Goal: Task Accomplishment & Management: Complete application form

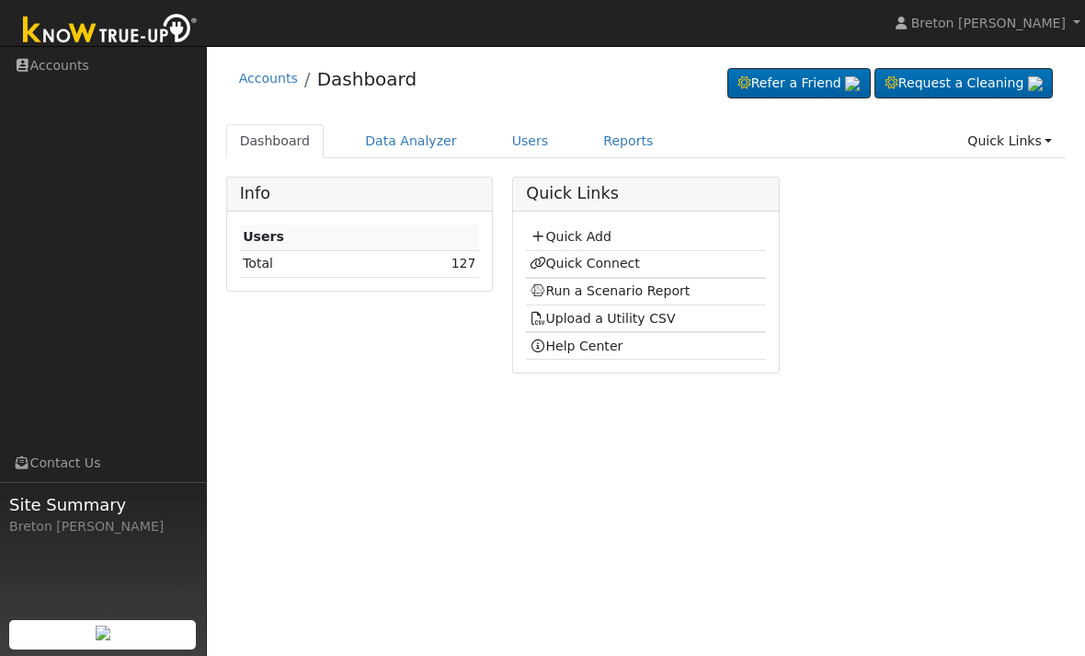
click at [601, 234] on link "Quick Add" at bounding box center [571, 236] width 82 height 15
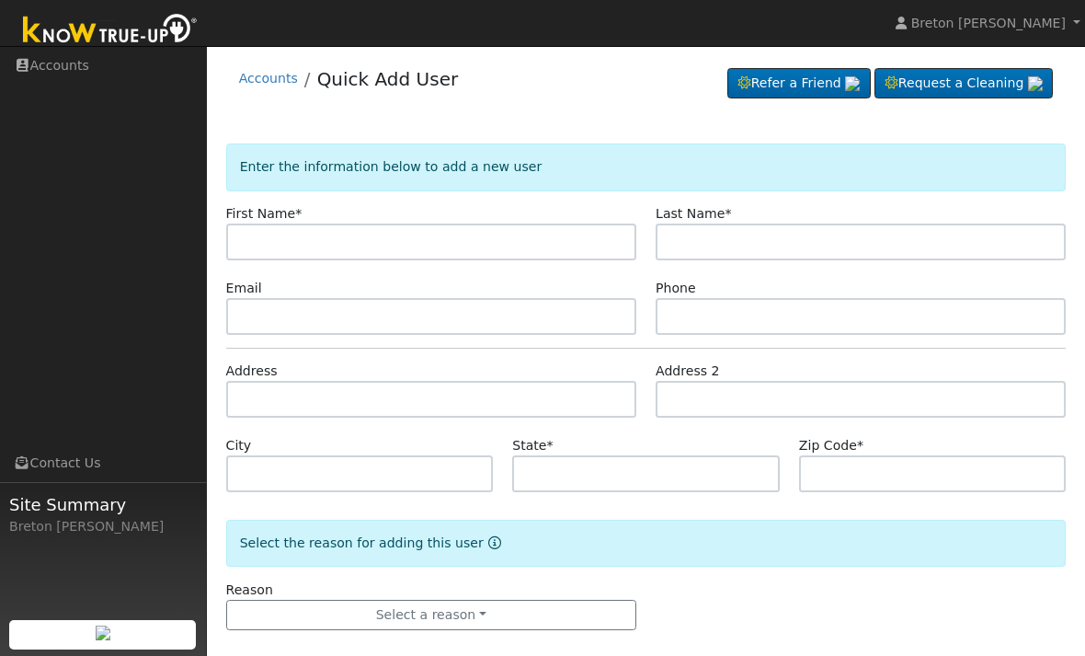
click at [360, 241] on input "text" at bounding box center [431, 241] width 410 height 37
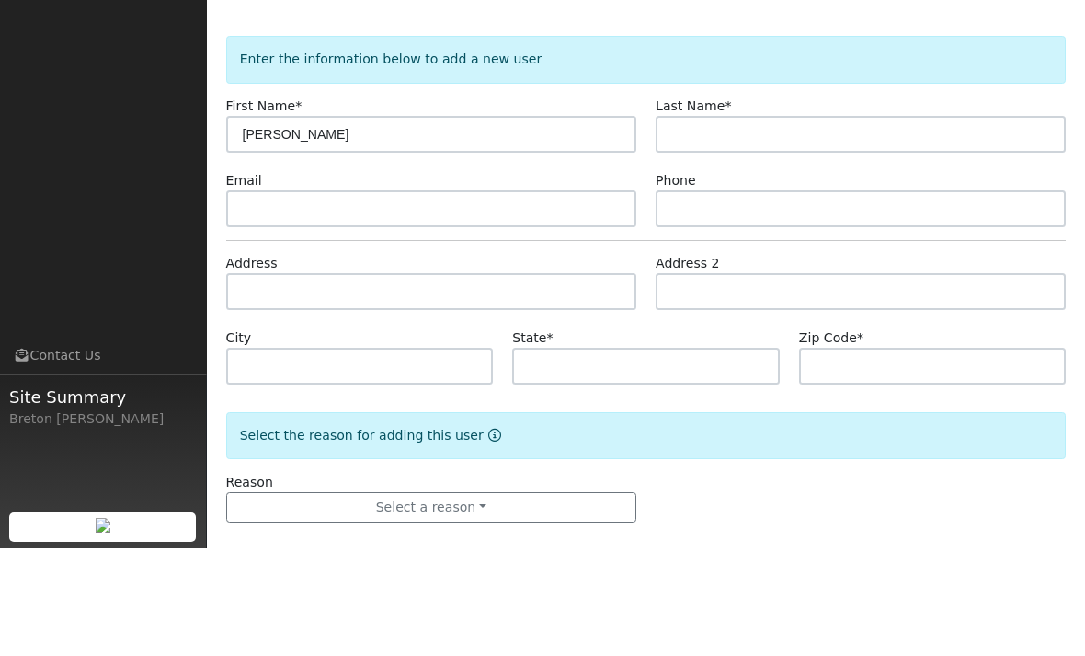
type input "[PERSON_NAME]"
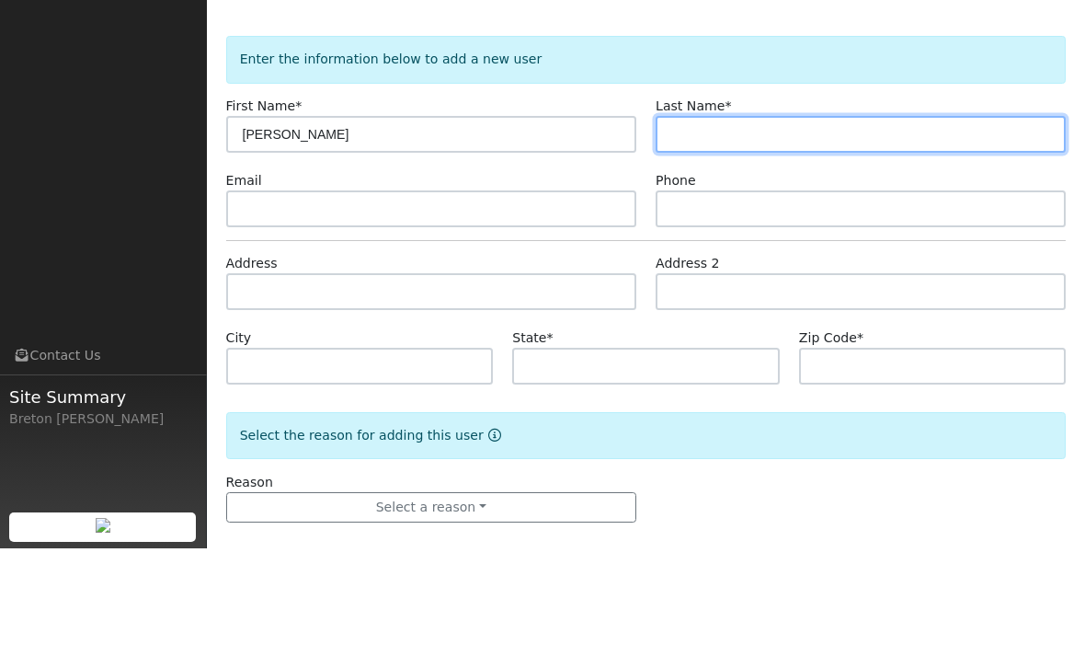
click at [732, 223] on input "text" at bounding box center [861, 241] width 410 height 37
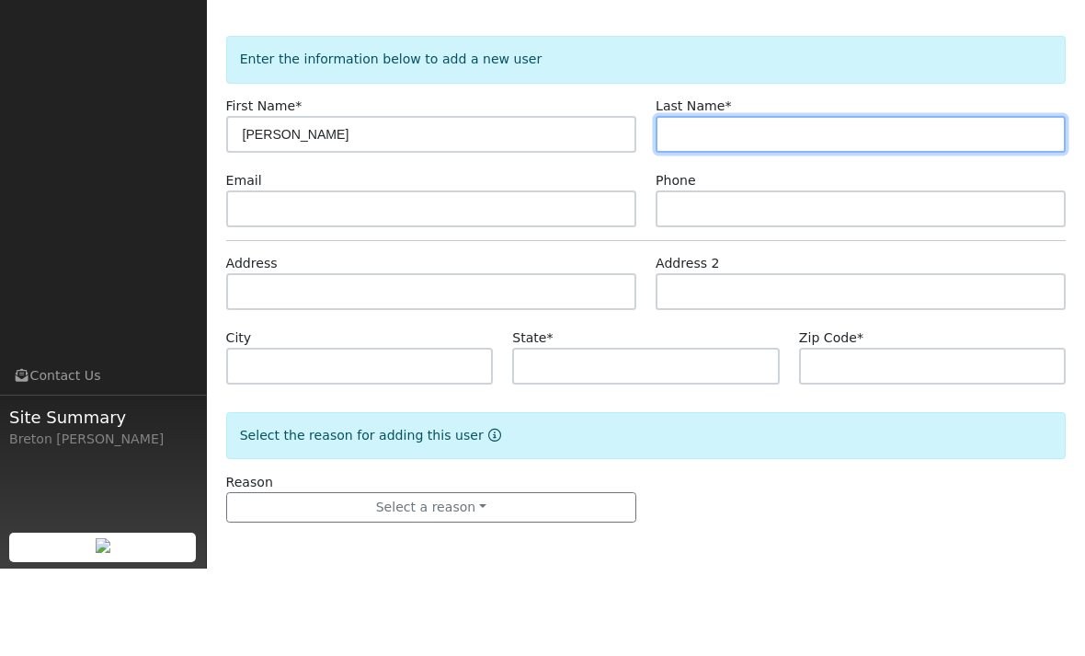
type input "F"
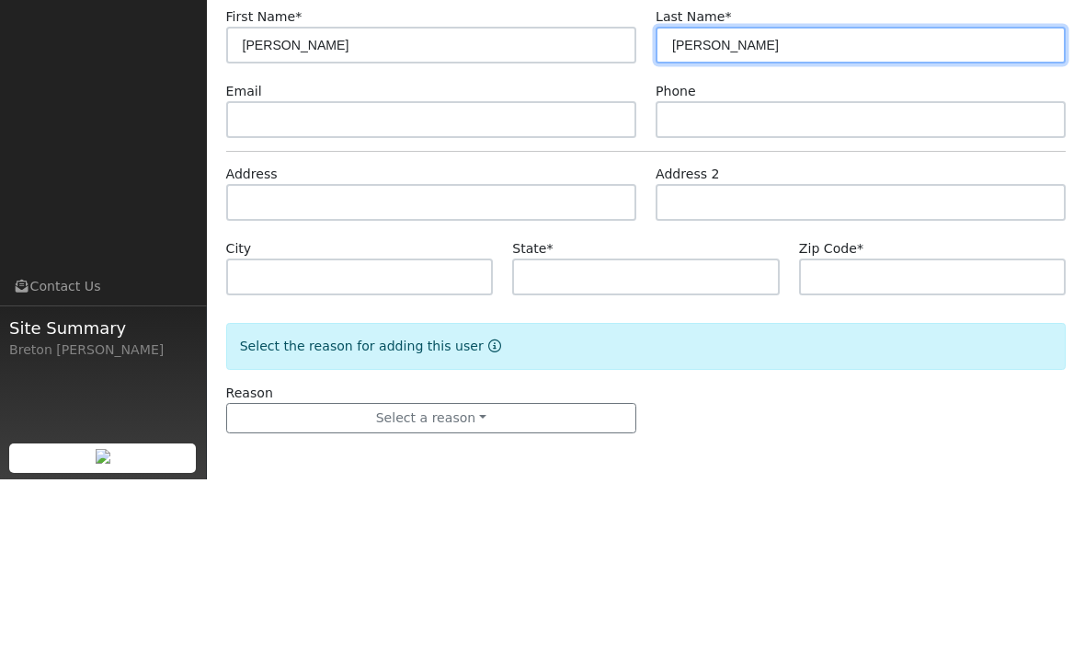
type input "Gonzales"
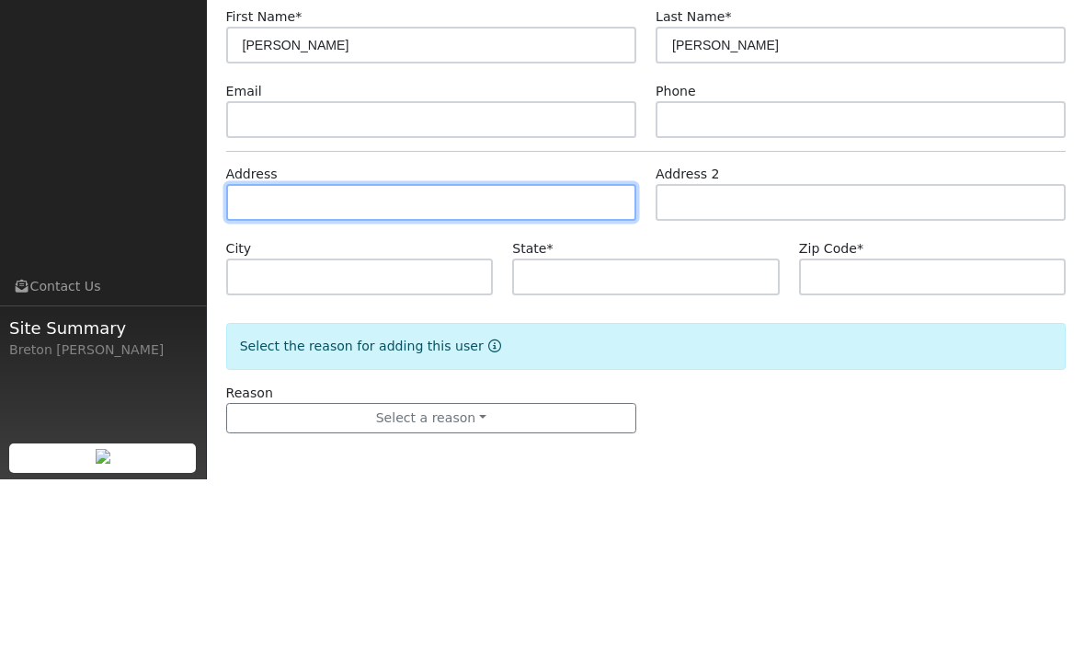
click at [354, 361] on input "text" at bounding box center [431, 379] width 410 height 37
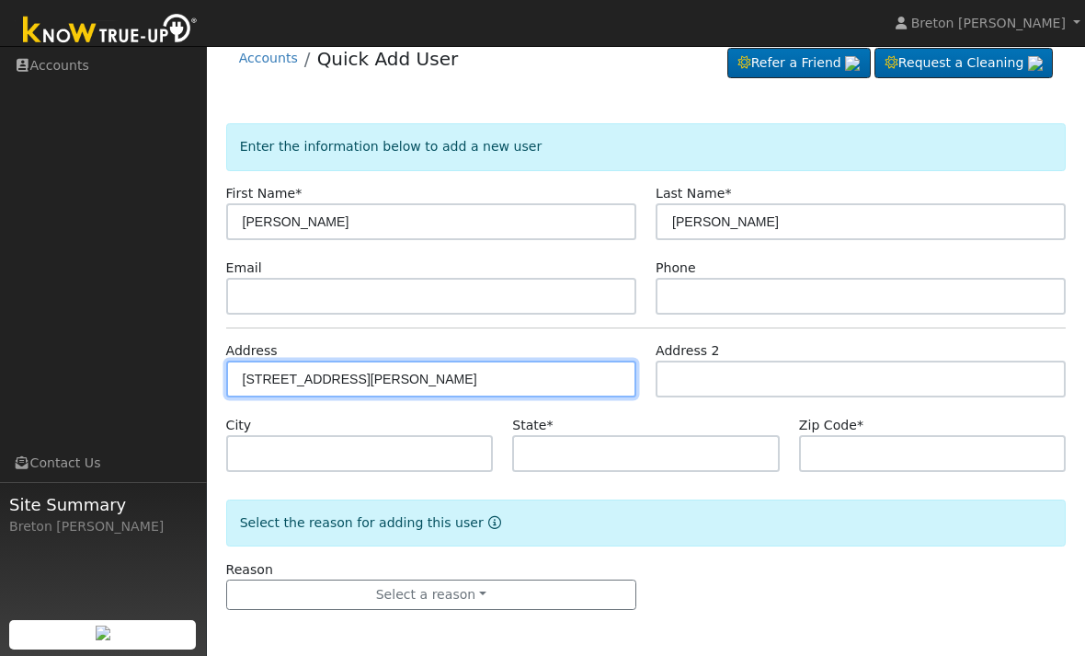
type input "4448 East Eugenia Avenue"
type input "Fresno"
type input "CA"
type input "93725"
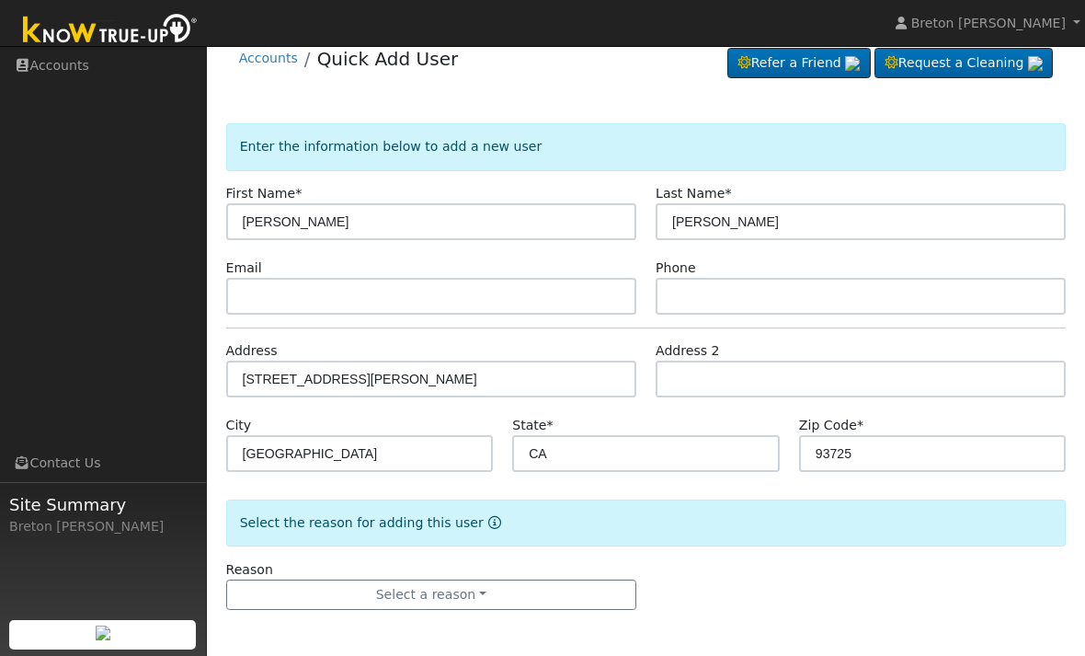
click at [505, 598] on button "Select a reason" at bounding box center [431, 594] width 410 height 31
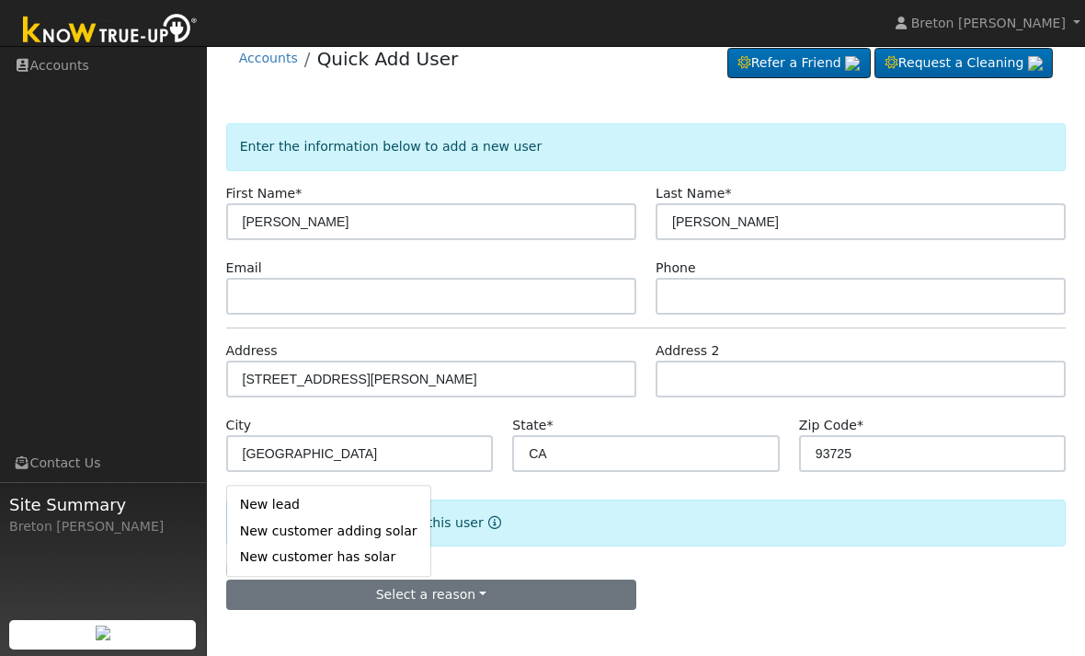
click at [337, 505] on link "New lead" at bounding box center [328, 505] width 203 height 26
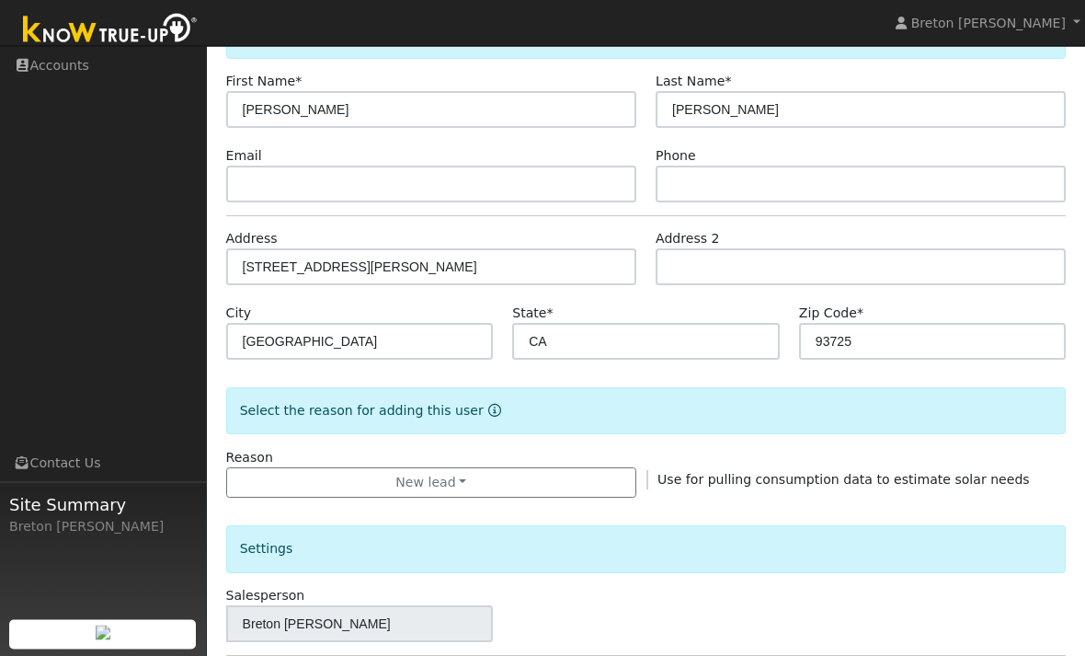
scroll to position [136, 0]
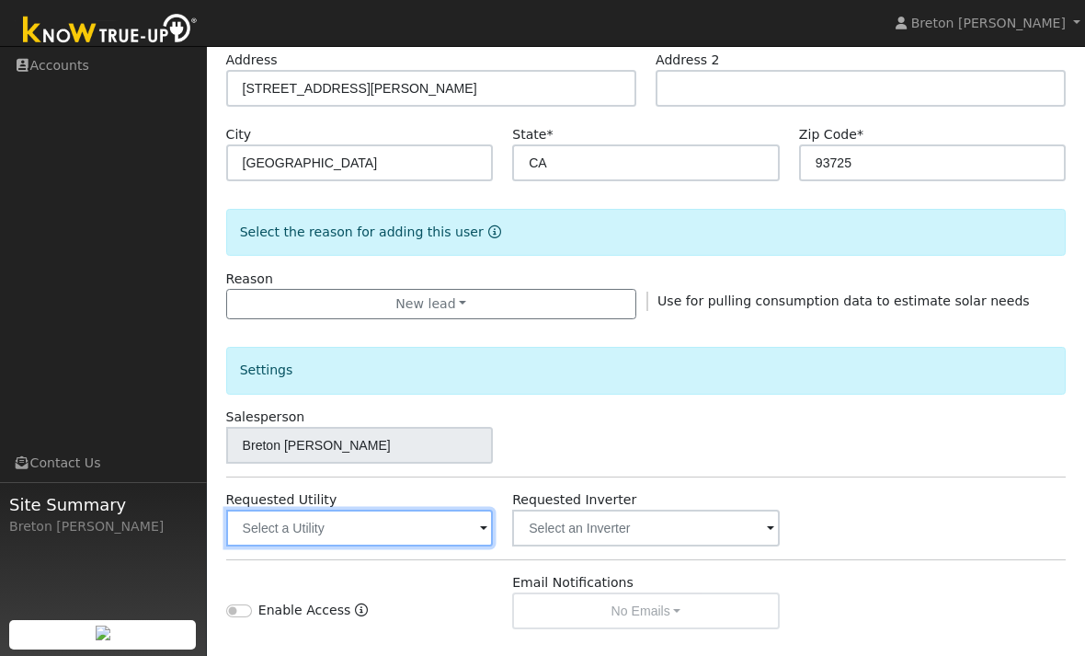
click at [442, 541] on input "text" at bounding box center [360, 527] width 268 height 37
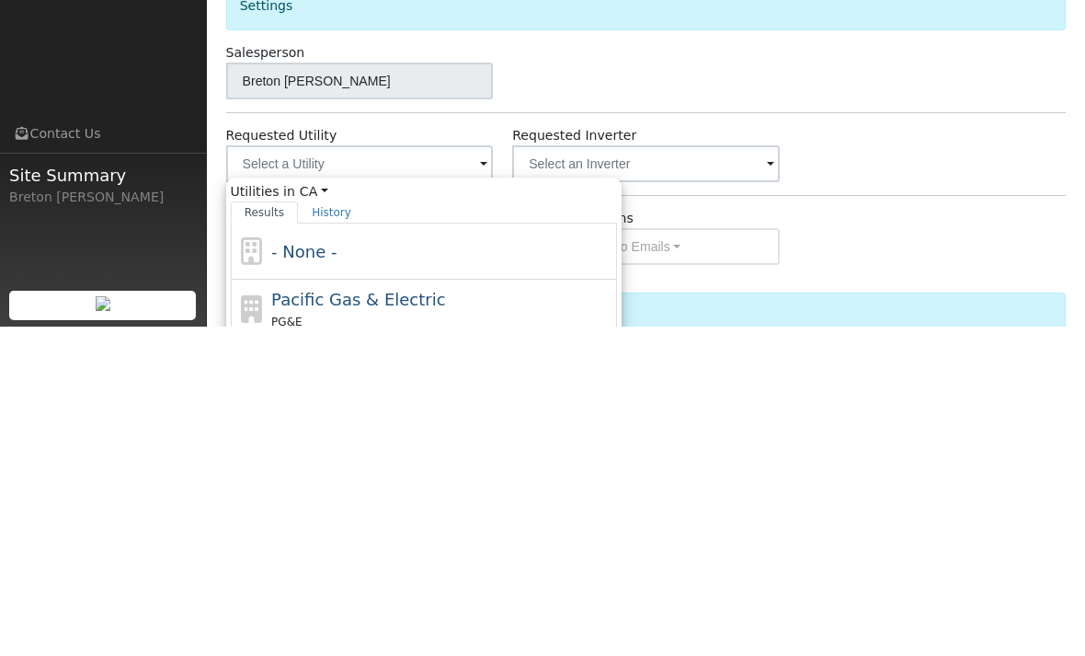
click at [402, 619] on span "Pacific Gas & Electric" at bounding box center [358, 628] width 174 height 19
type input "Pacific Gas & Electric"
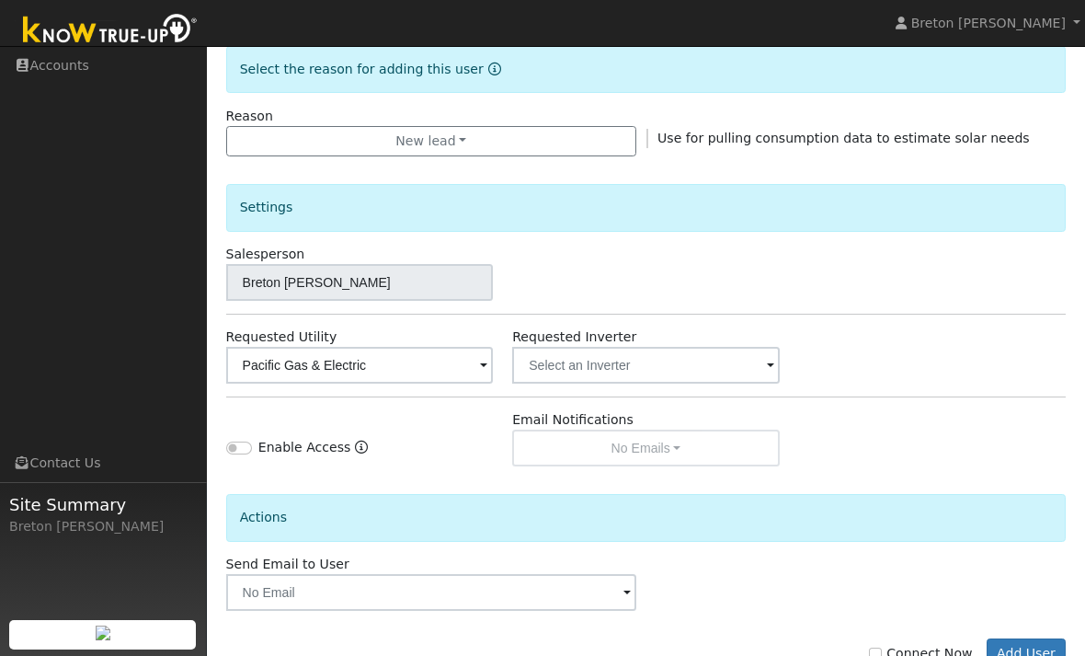
click at [1038, 655] on button "Add User" at bounding box center [1027, 653] width 80 height 31
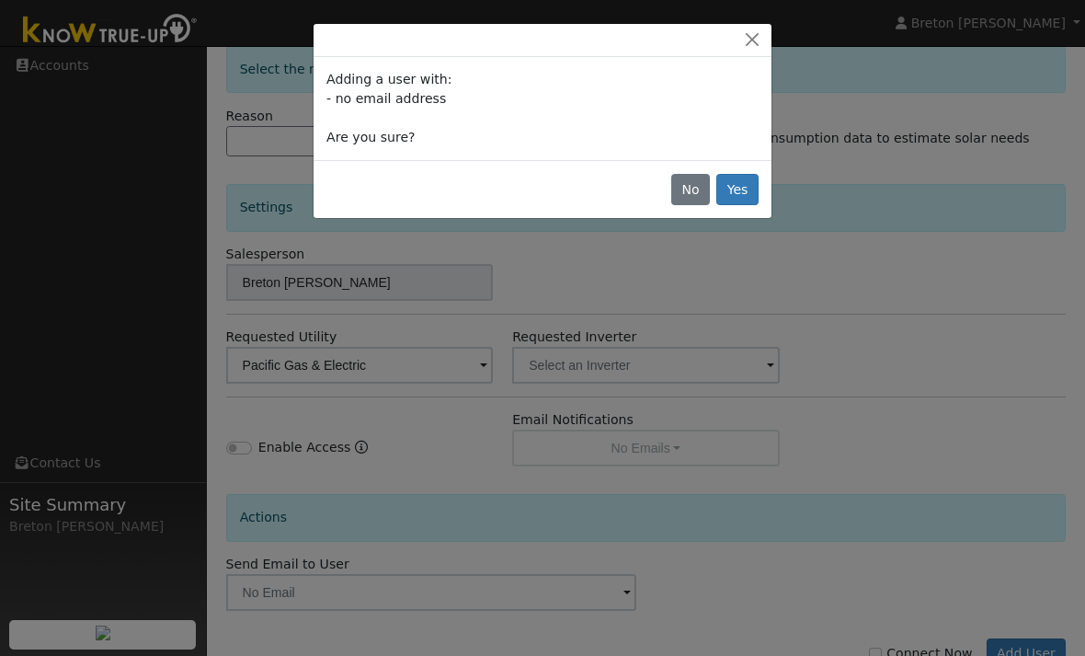
click at [745, 192] on button "Yes" at bounding box center [737, 189] width 42 height 31
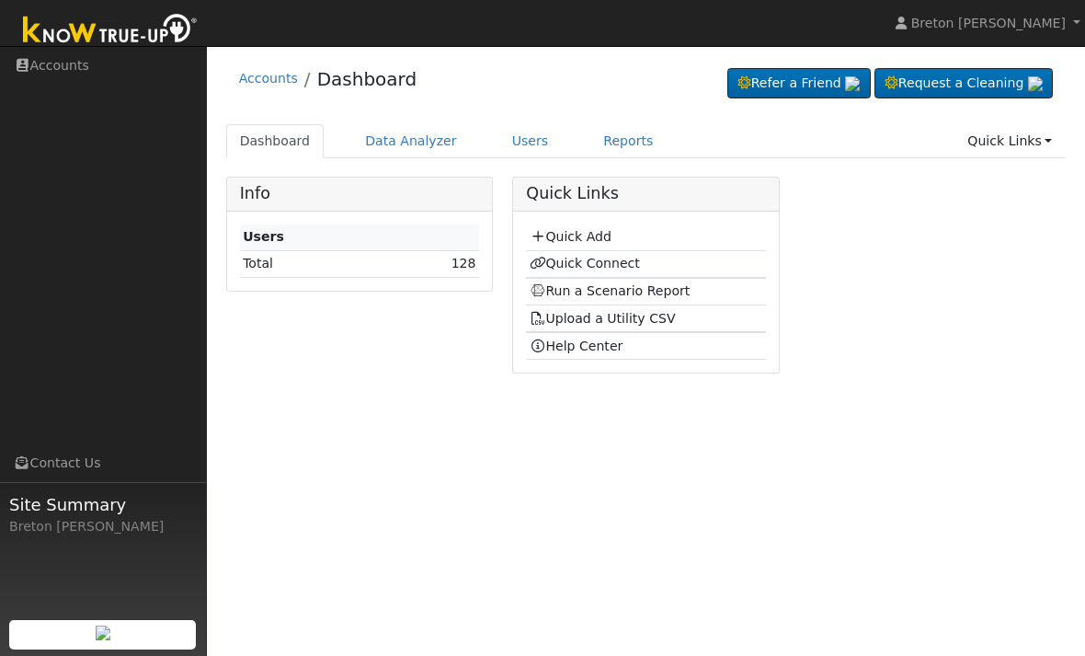
click at [587, 263] on link "Quick Connect" at bounding box center [585, 263] width 110 height 15
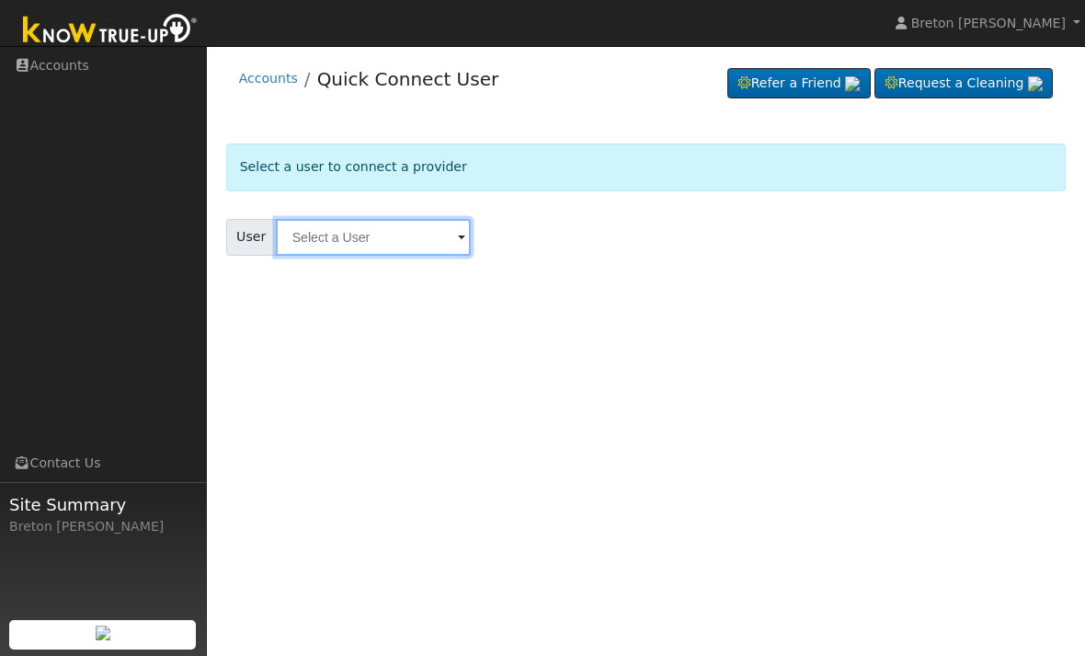
click at [376, 247] on input "text" at bounding box center [373, 237] width 195 height 37
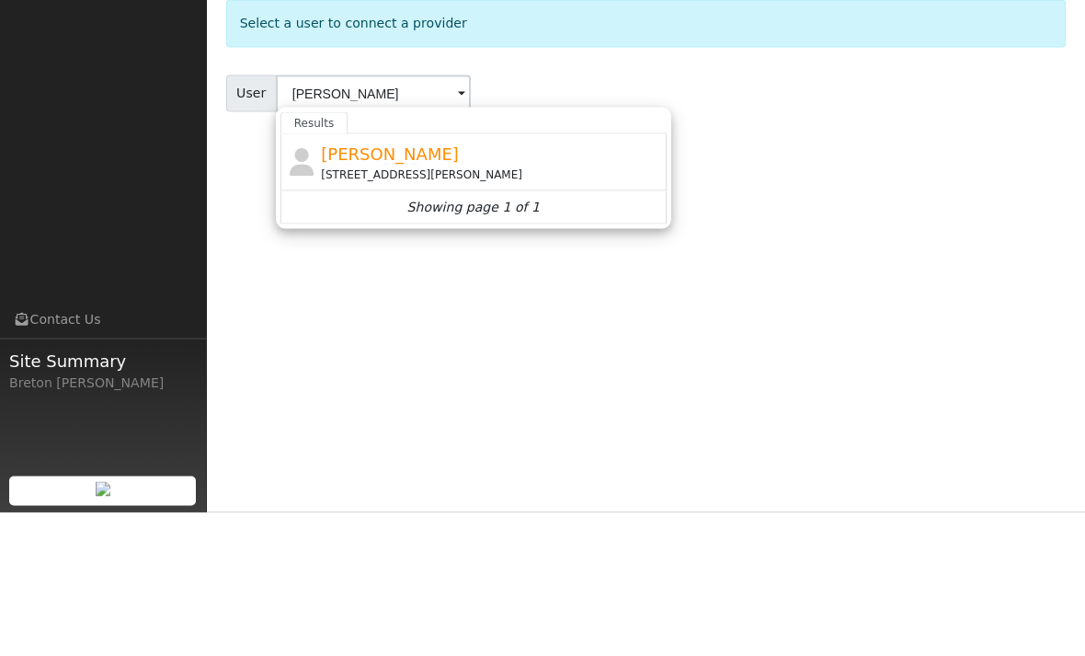
click at [496, 310] on div "[STREET_ADDRESS][PERSON_NAME]" at bounding box center [491, 318] width 341 height 17
type input "[PERSON_NAME]"
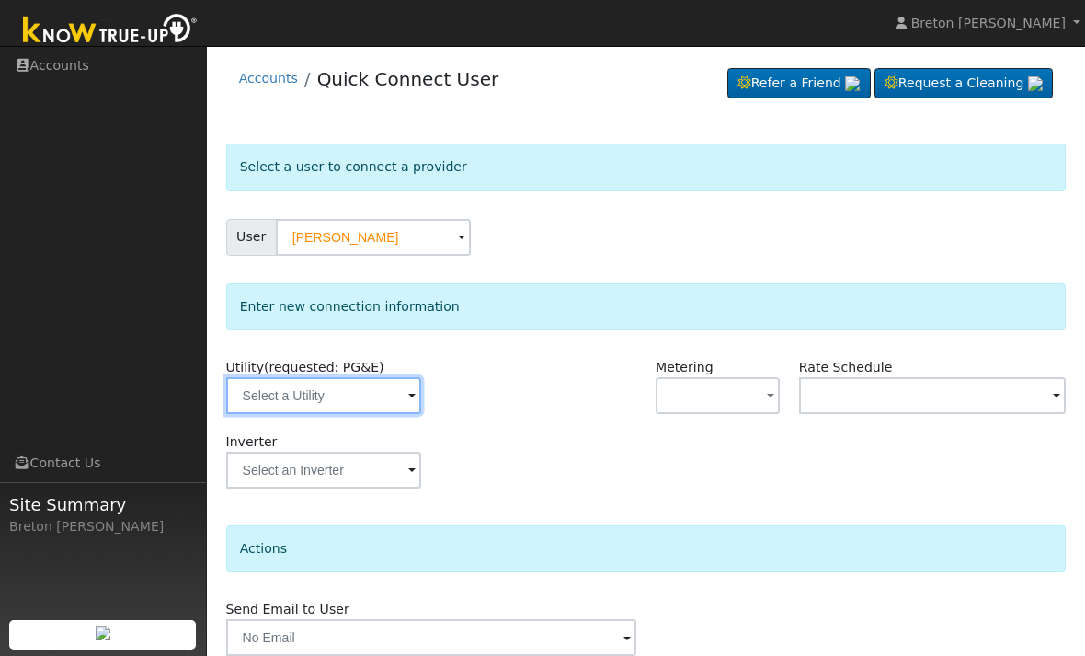
click at [335, 394] on input "text" at bounding box center [323, 395] width 195 height 37
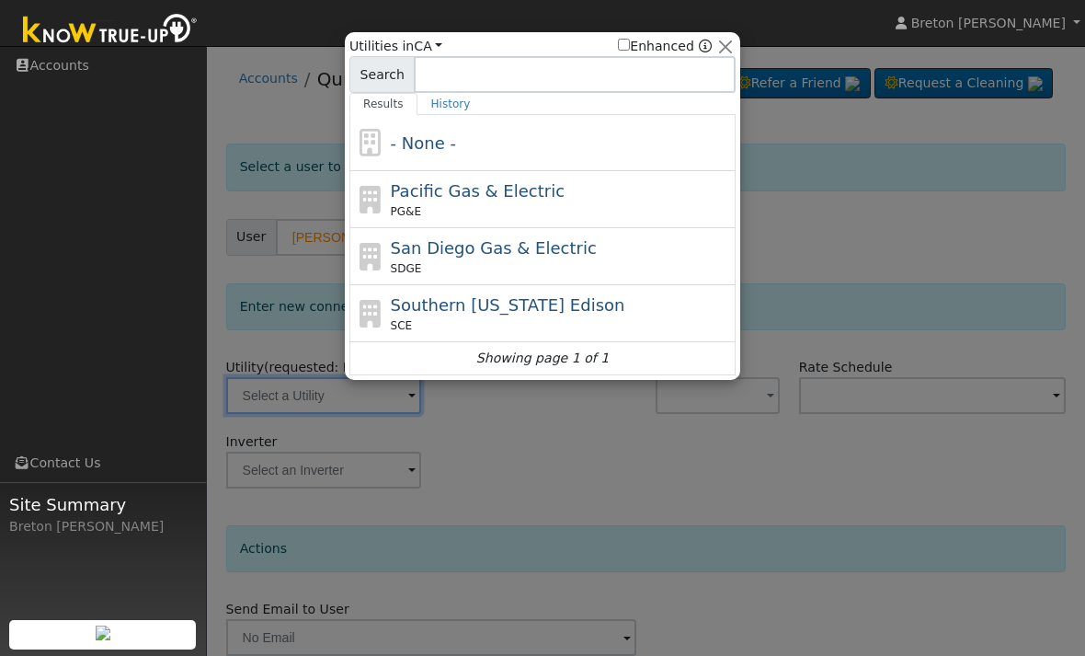
click at [543, 199] on span "Pacific Gas & Electric" at bounding box center [478, 190] width 174 height 19
type input "PG&E"
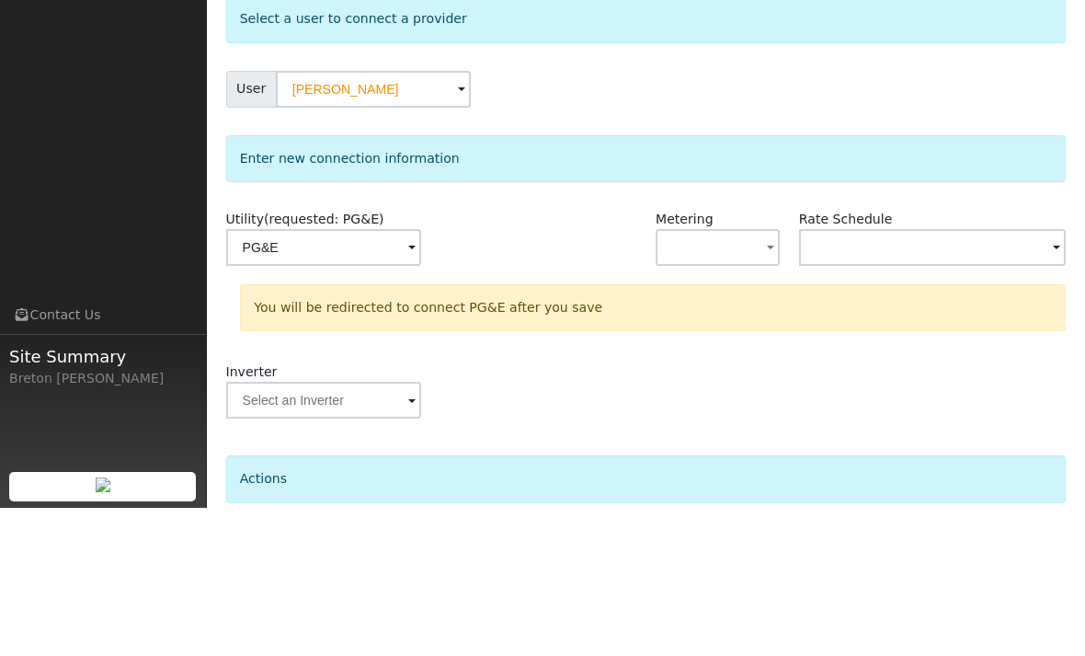
scroll to position [96, 0]
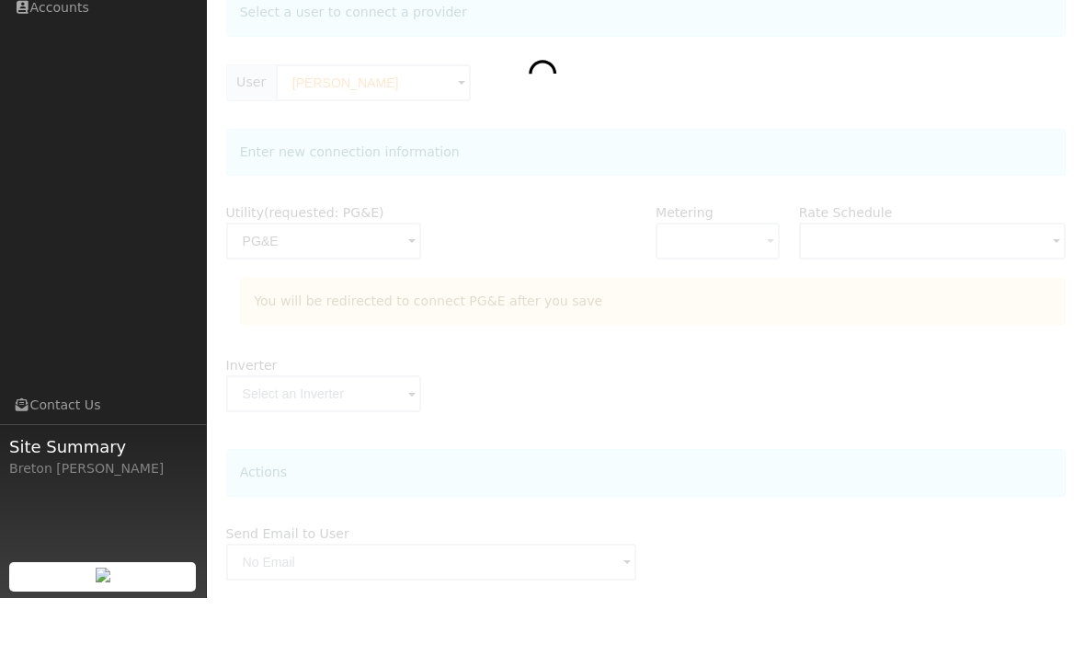
scroll to position [155, 0]
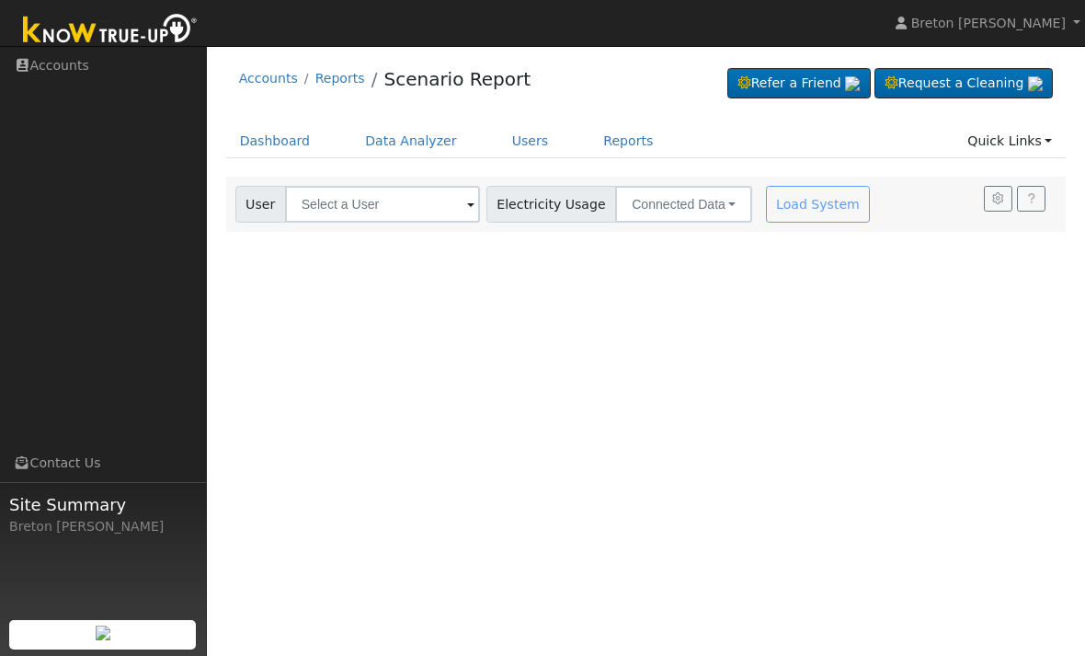
scroll to position [403, 596]
click at [275, 145] on link "Dashboard" at bounding box center [275, 141] width 98 height 34
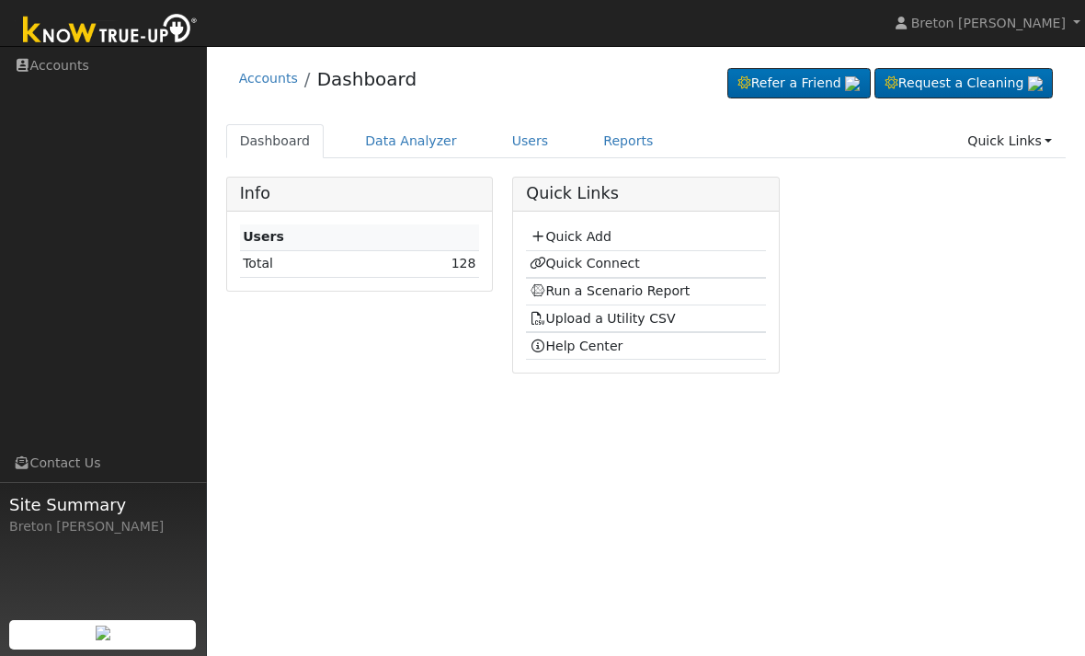
click at [606, 269] on link "Quick Connect" at bounding box center [585, 263] width 110 height 15
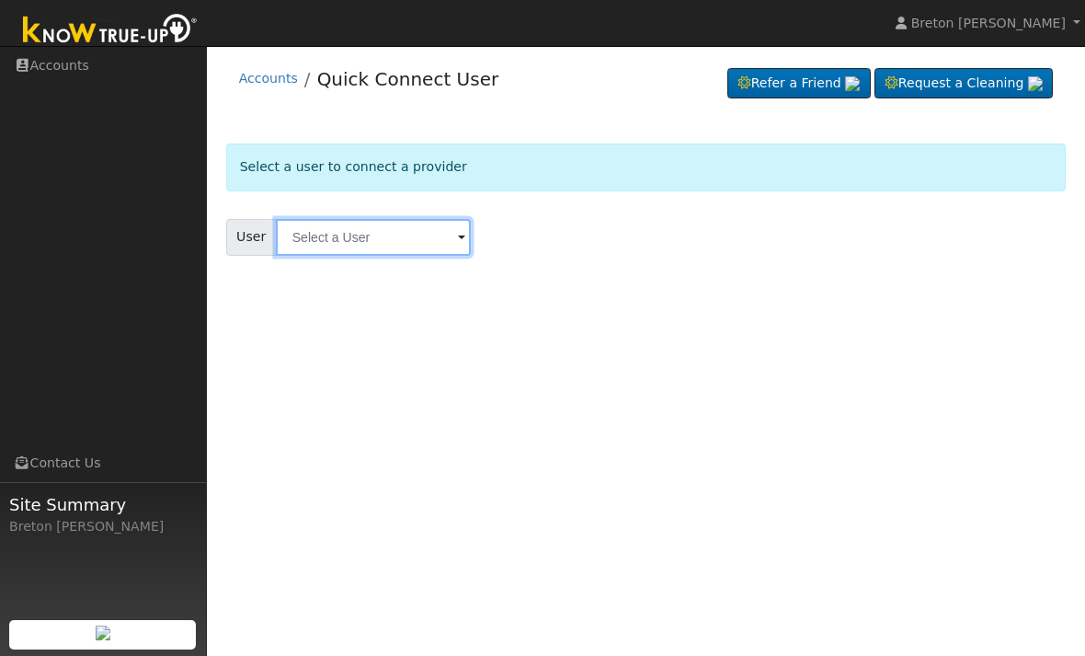
click at [384, 242] on input "text" at bounding box center [373, 237] width 195 height 37
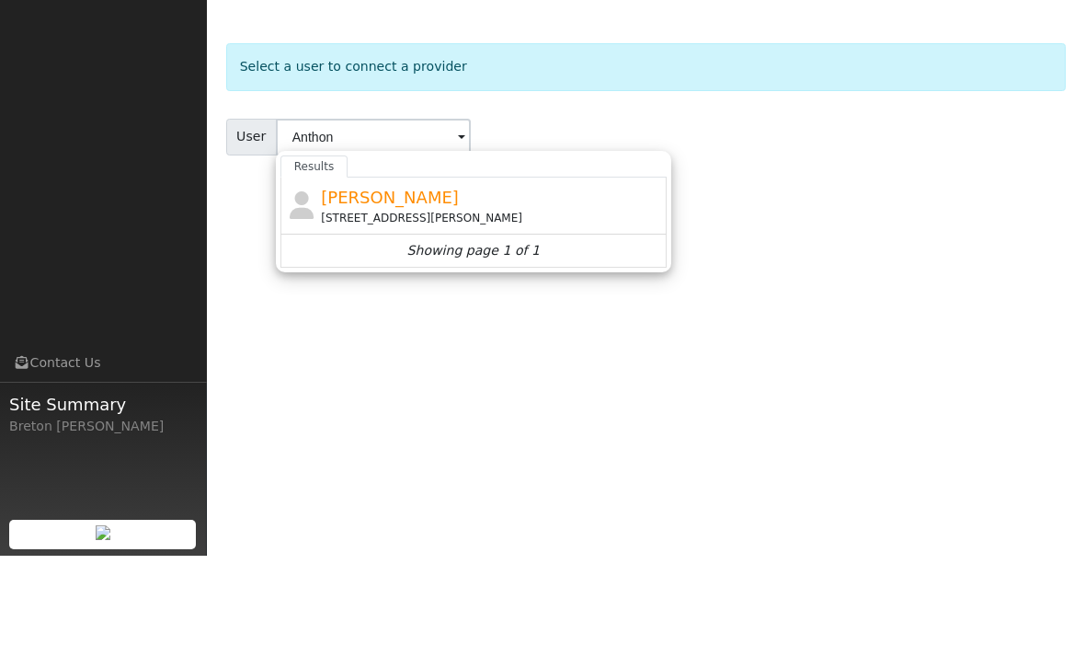
click at [467, 285] on div "[PERSON_NAME] [STREET_ADDRESS][PERSON_NAME]" at bounding box center [491, 305] width 341 height 41
type input "[PERSON_NAME]"
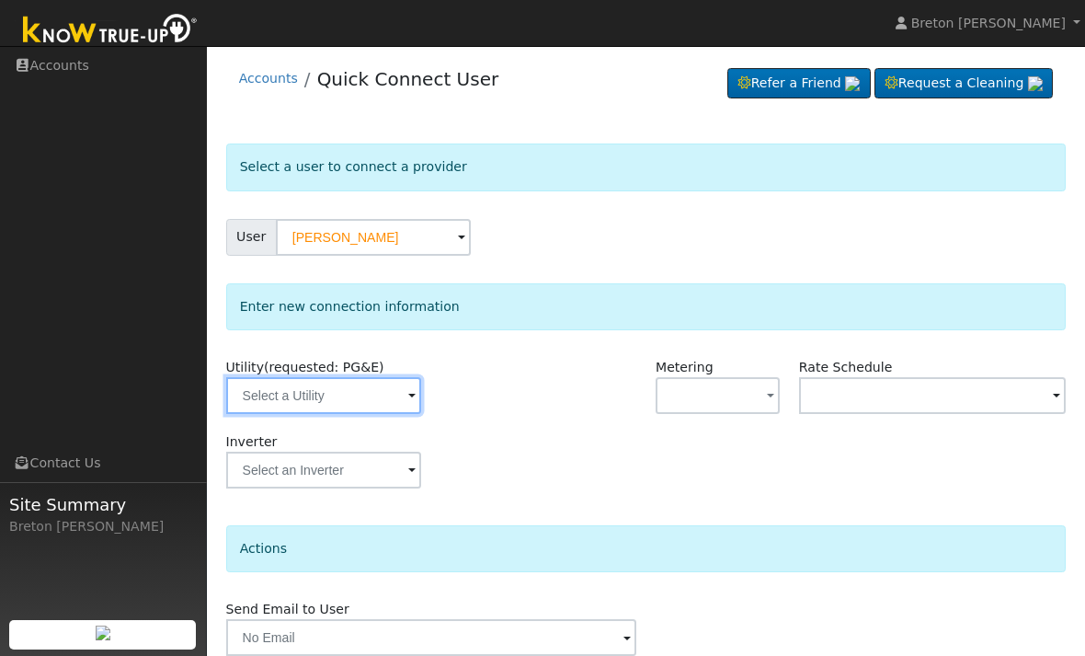
click at [338, 393] on input "text" at bounding box center [323, 395] width 195 height 37
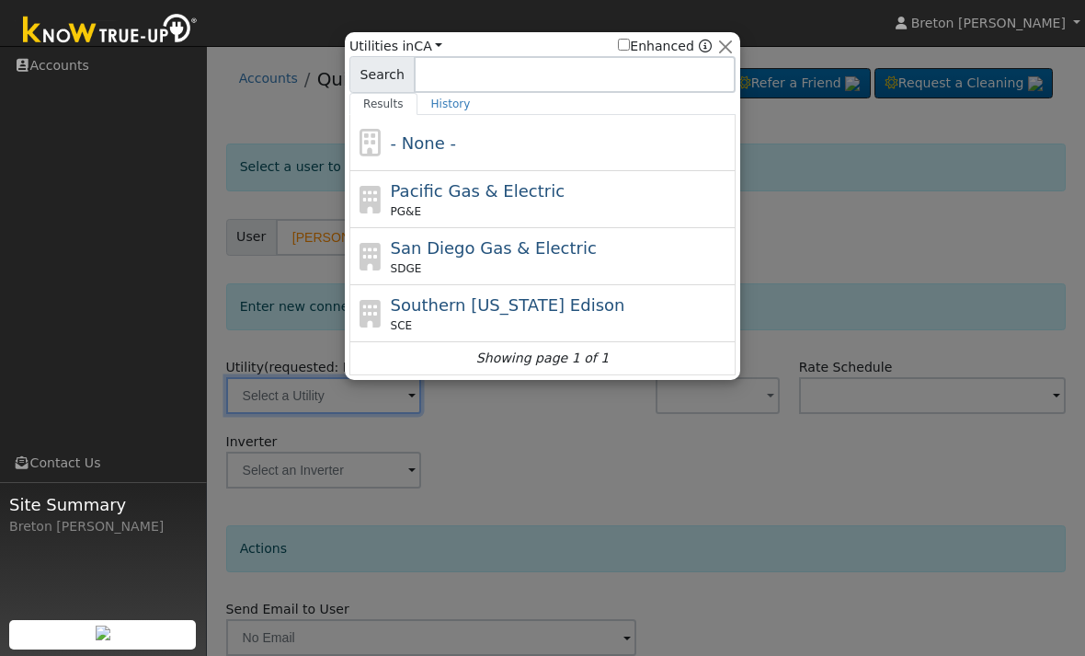
click at [541, 202] on div "Pacific Gas & Electric PG&E" at bounding box center [561, 198] width 341 height 41
type input "PG&E"
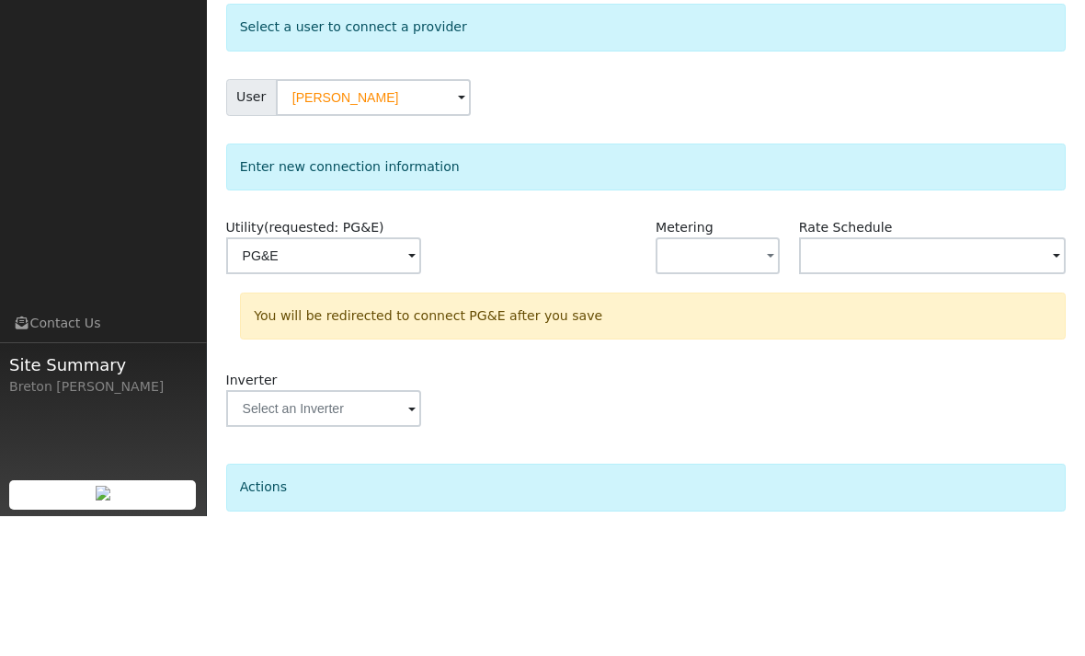
scroll to position [96, 0]
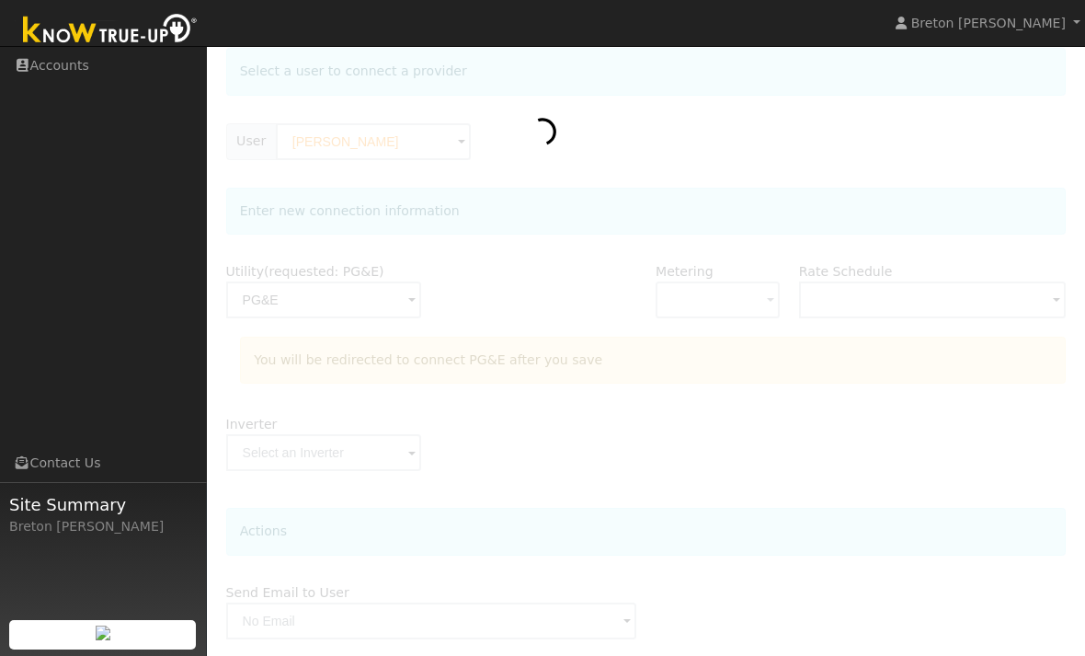
scroll to position [97, 0]
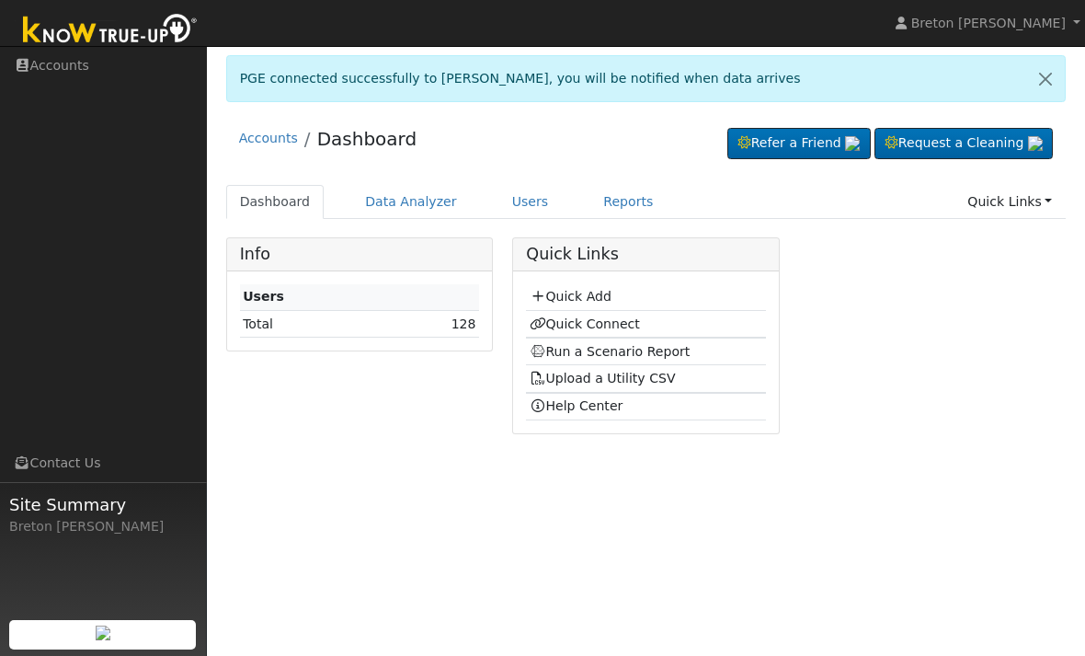
click at [620, 348] on link "Run a Scenario Report" at bounding box center [610, 351] width 161 height 15
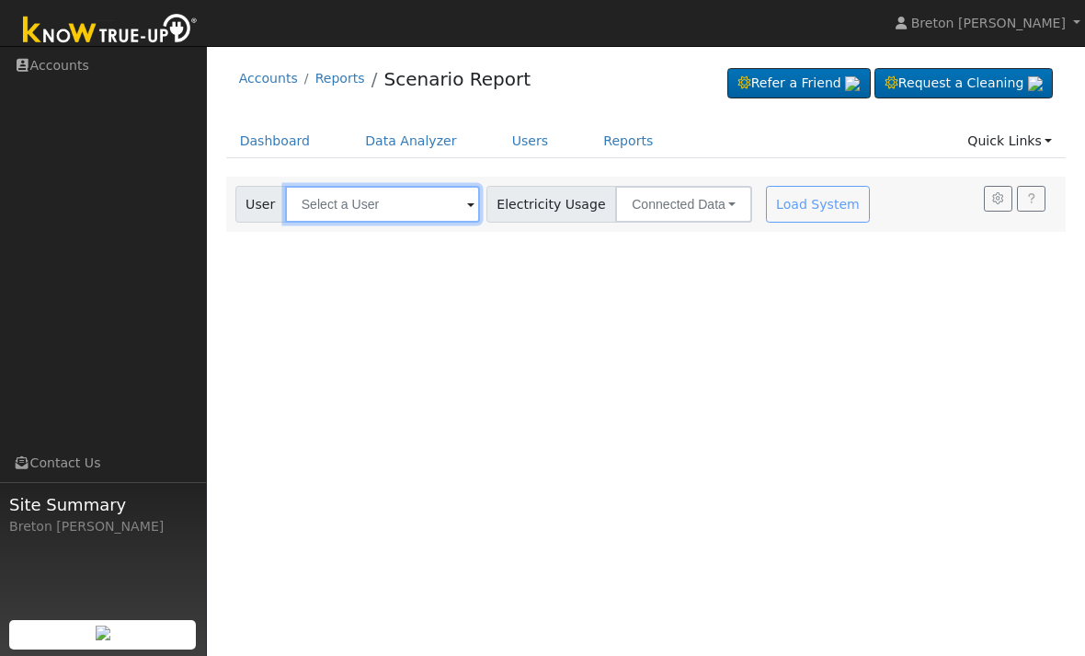
click at [353, 212] on input "text" at bounding box center [382, 204] width 195 height 37
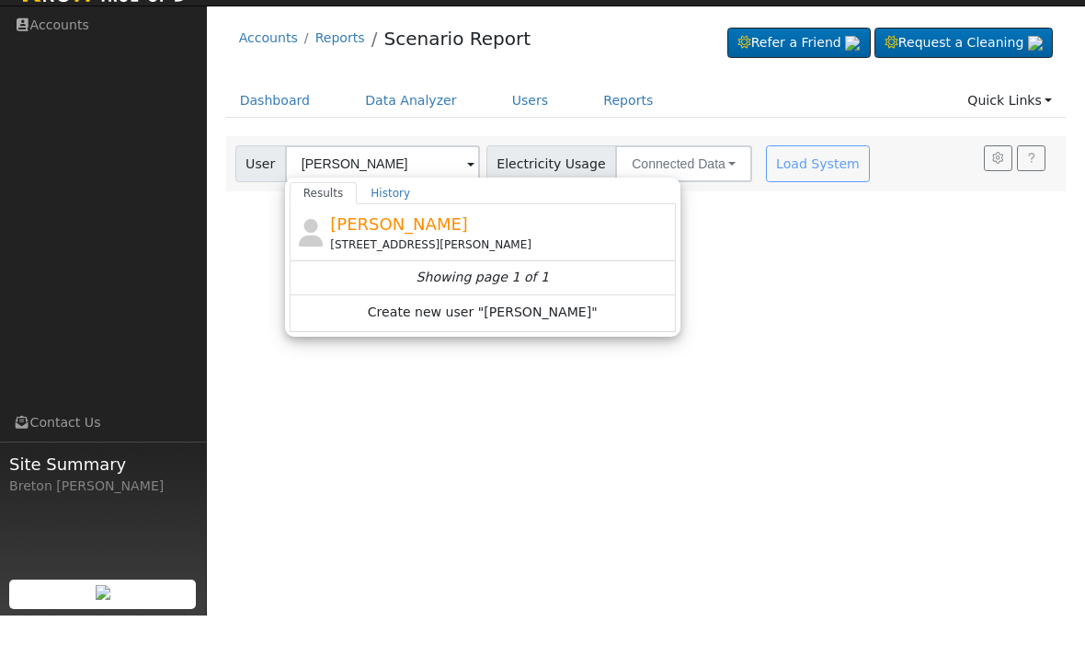
click at [431, 255] on span "[PERSON_NAME]" at bounding box center [399, 264] width 138 height 19
type input "[PERSON_NAME]"
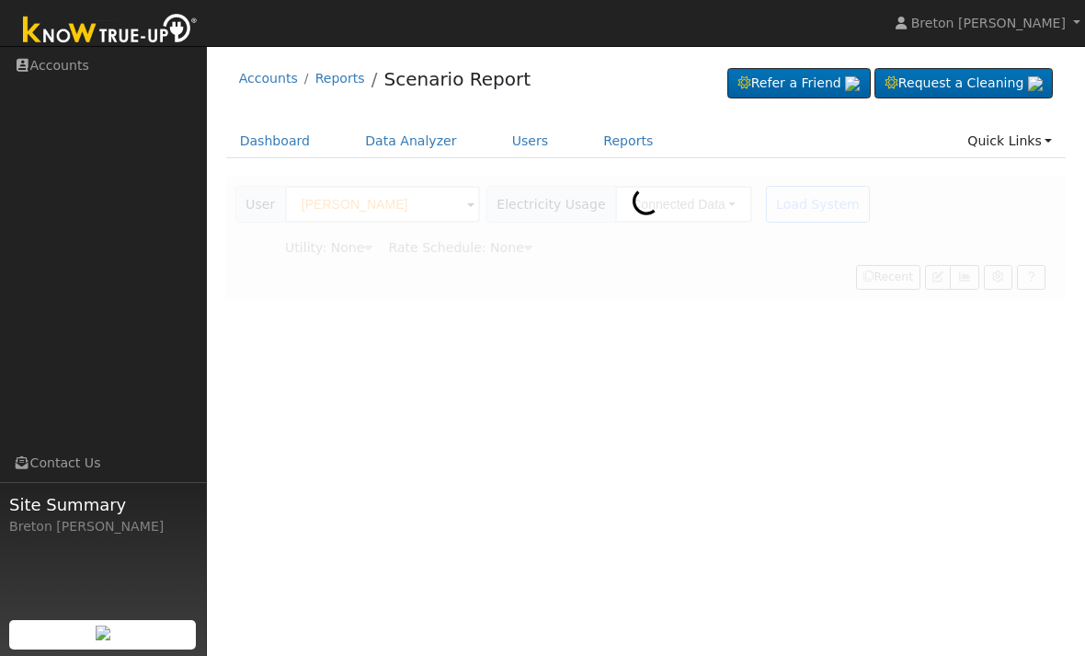
type input "Pacific Gas & Electric"
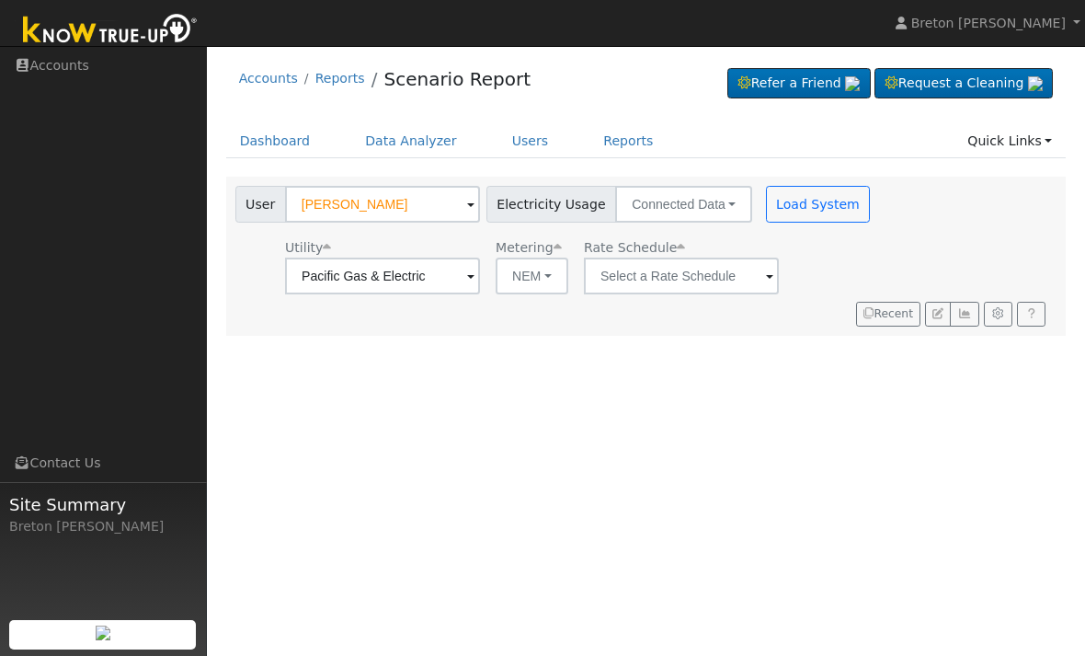
click at [475, 275] on span at bounding box center [470, 277] width 7 height 21
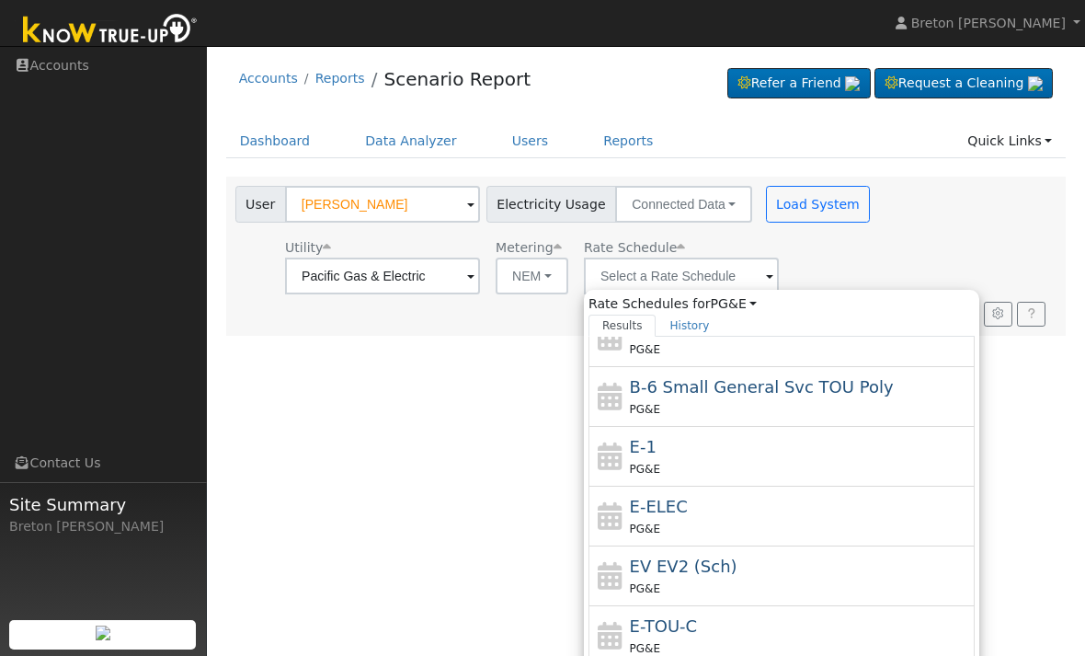
scroll to position [200, 0]
click at [692, 618] on div "E-TOU-C PG&E" at bounding box center [800, 636] width 341 height 44
type input "E-TOU-C"
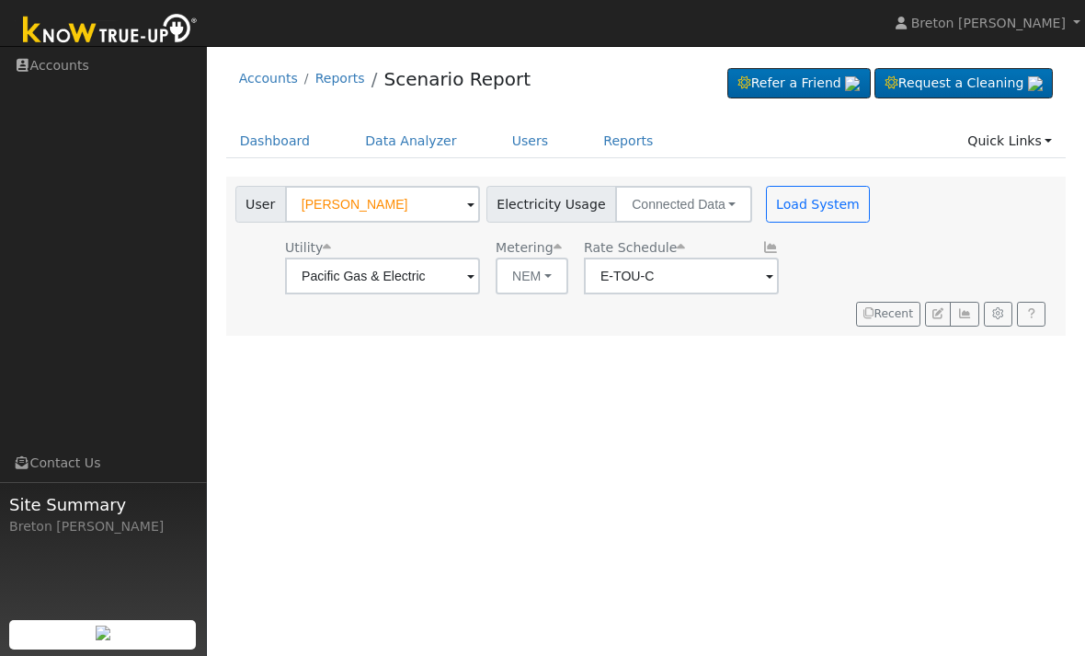
click at [789, 197] on button "Load System" at bounding box center [818, 204] width 105 height 37
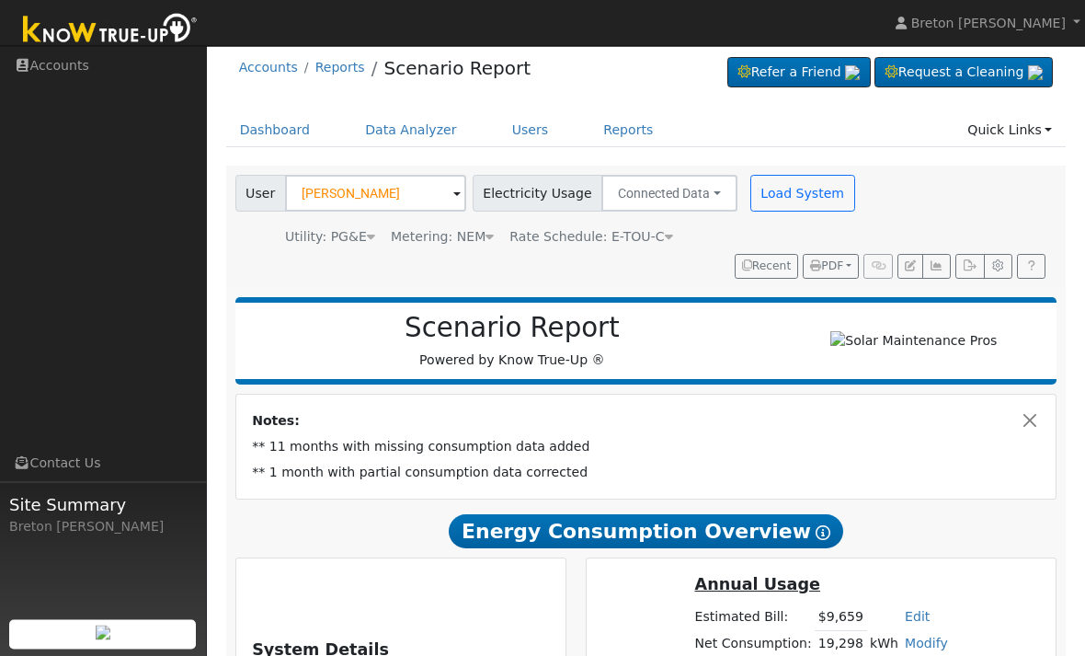
scroll to position [0, 0]
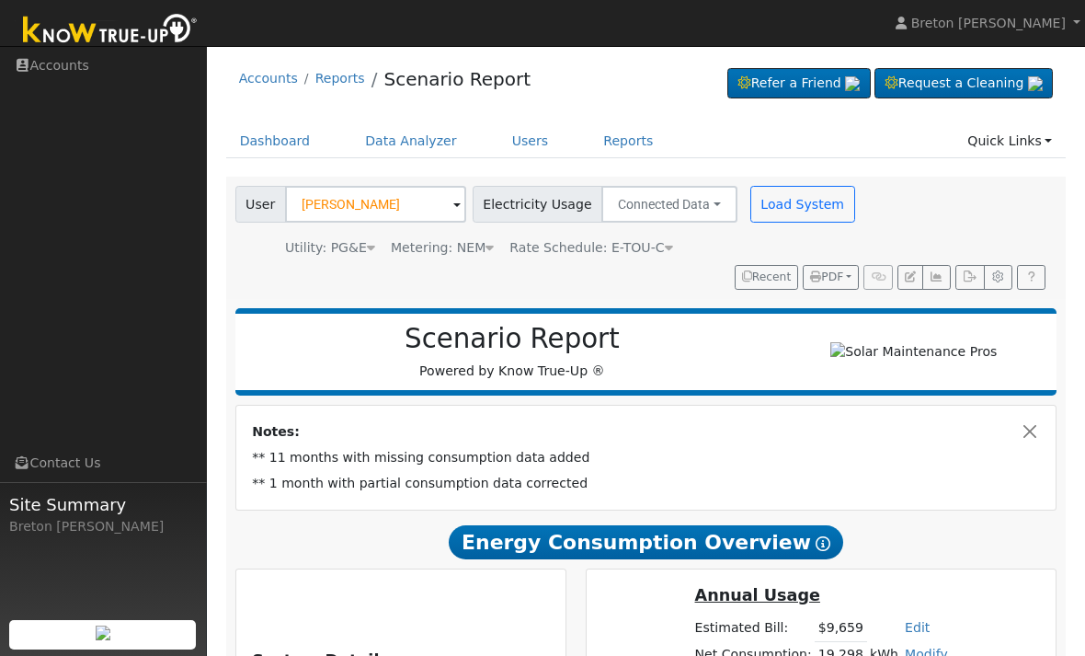
click at [788, 200] on button "Load System" at bounding box center [802, 204] width 105 height 37
click at [788, 203] on button "Load System" at bounding box center [802, 204] width 105 height 37
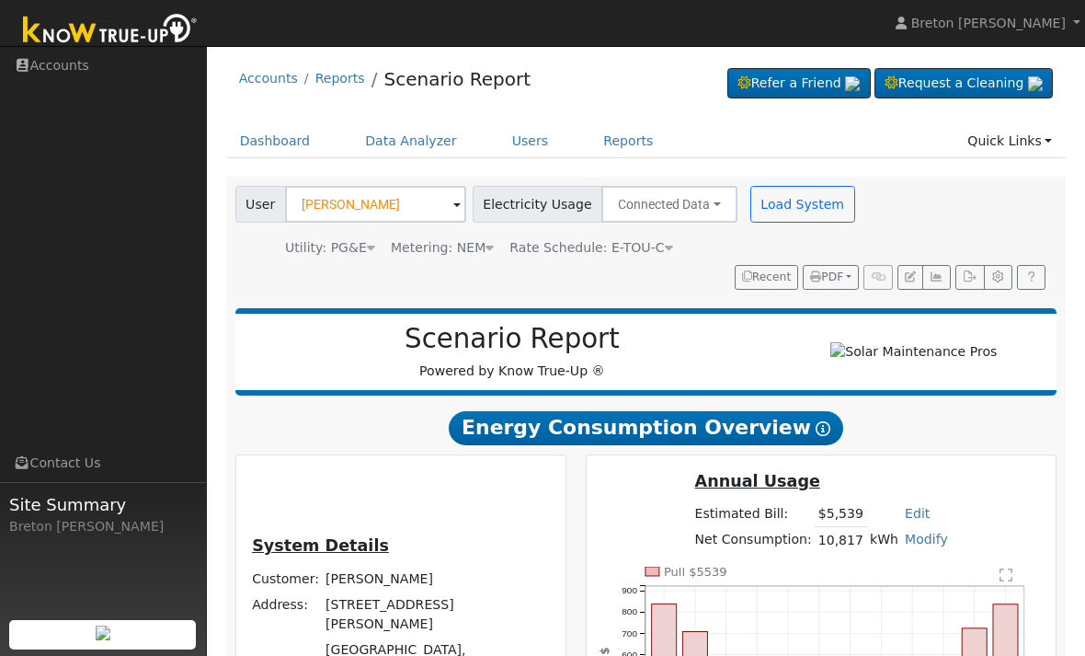
click at [945, 269] on button "button" at bounding box center [936, 278] width 29 height 26
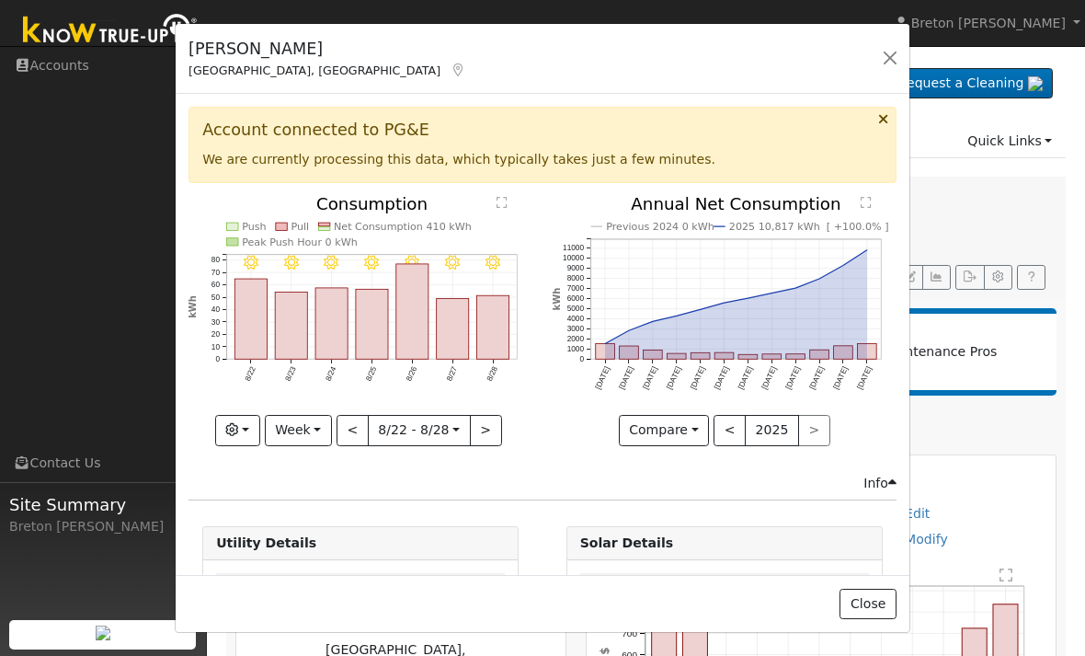
click at [315, 435] on button "Week" at bounding box center [298, 430] width 67 height 31
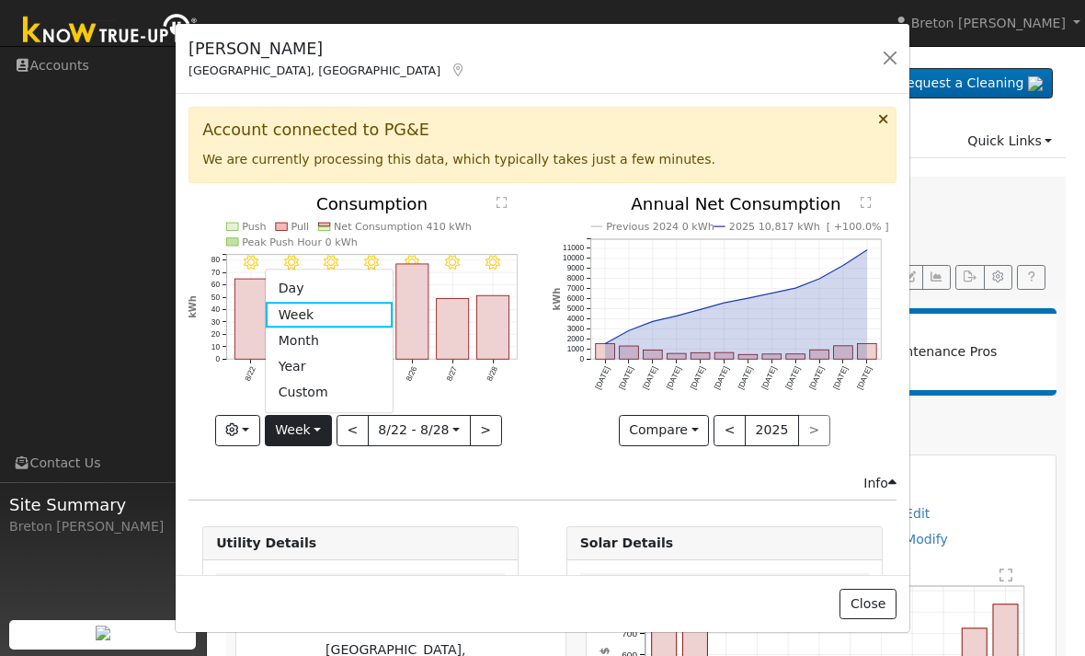
click at [345, 363] on link "Year" at bounding box center [330, 367] width 128 height 26
type input "[DATE]"
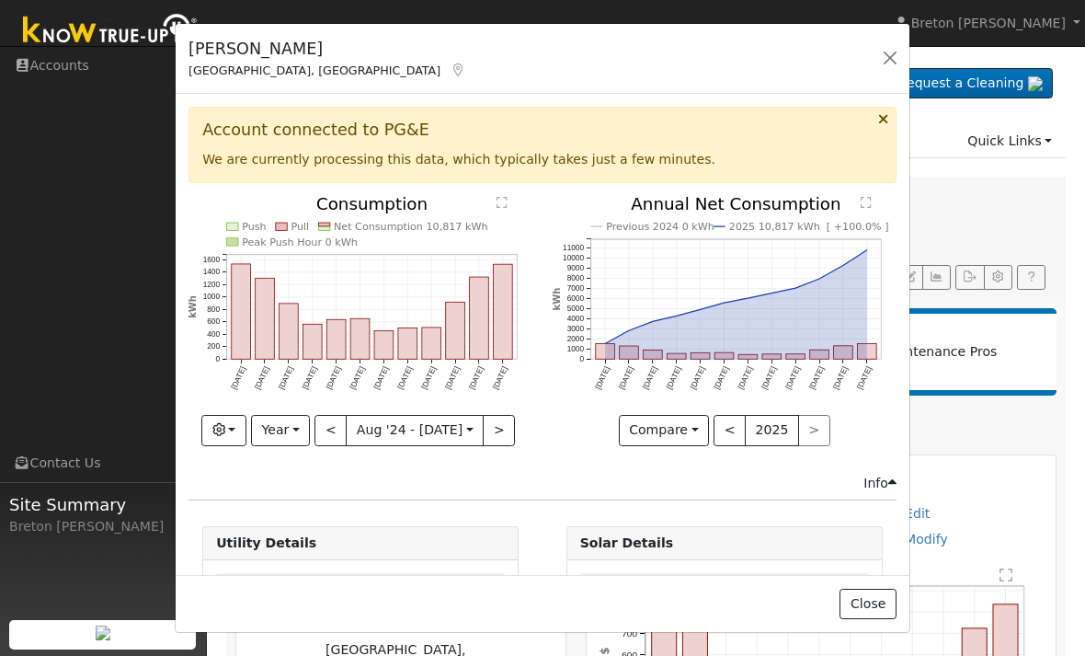
click at [887, 61] on button "button" at bounding box center [890, 58] width 26 height 26
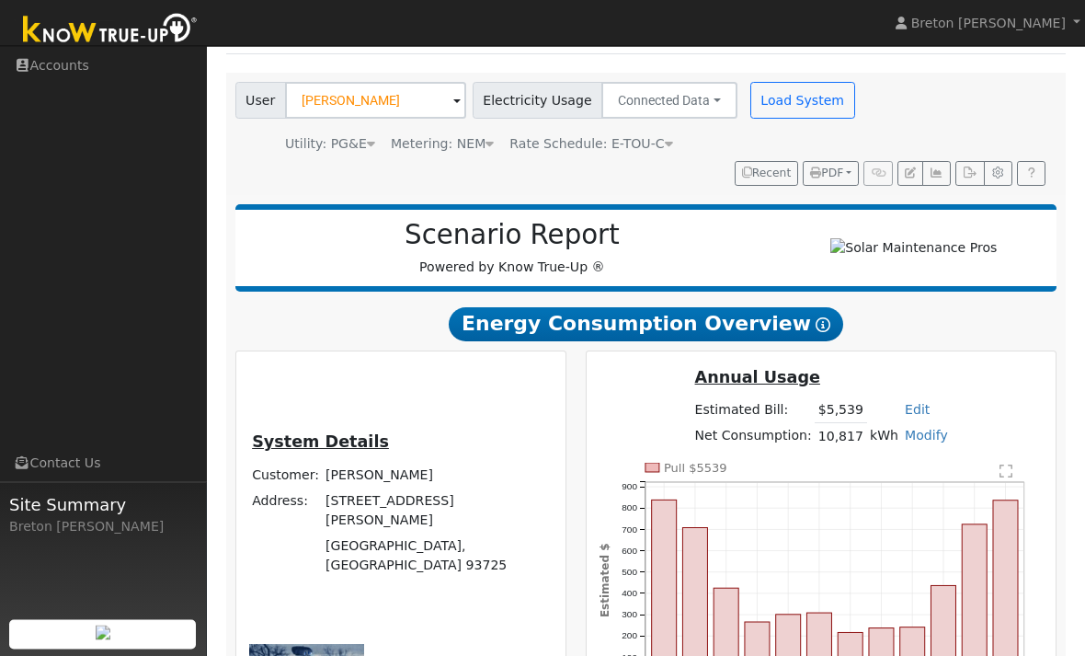
scroll to position [109, 0]
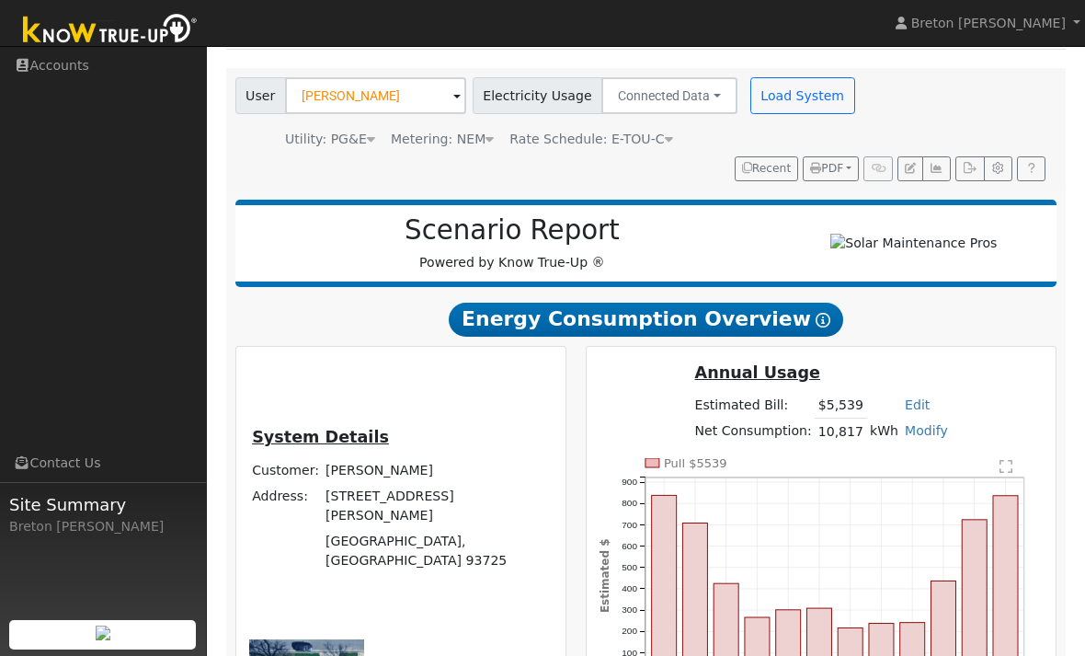
click at [774, 91] on button "Load System" at bounding box center [802, 95] width 105 height 37
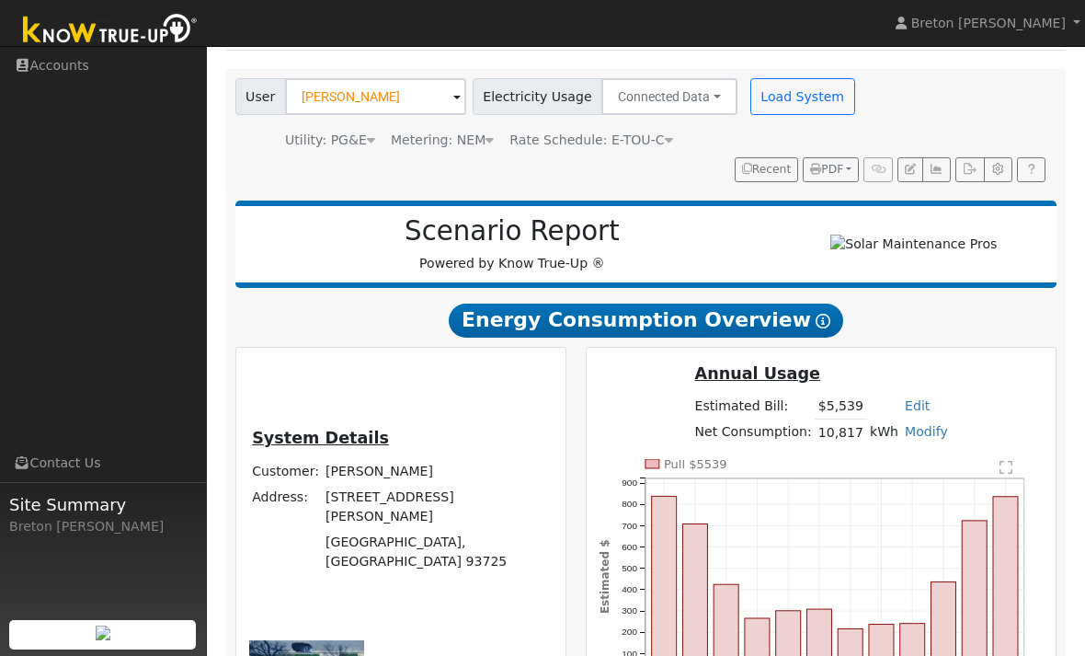
scroll to position [106, 0]
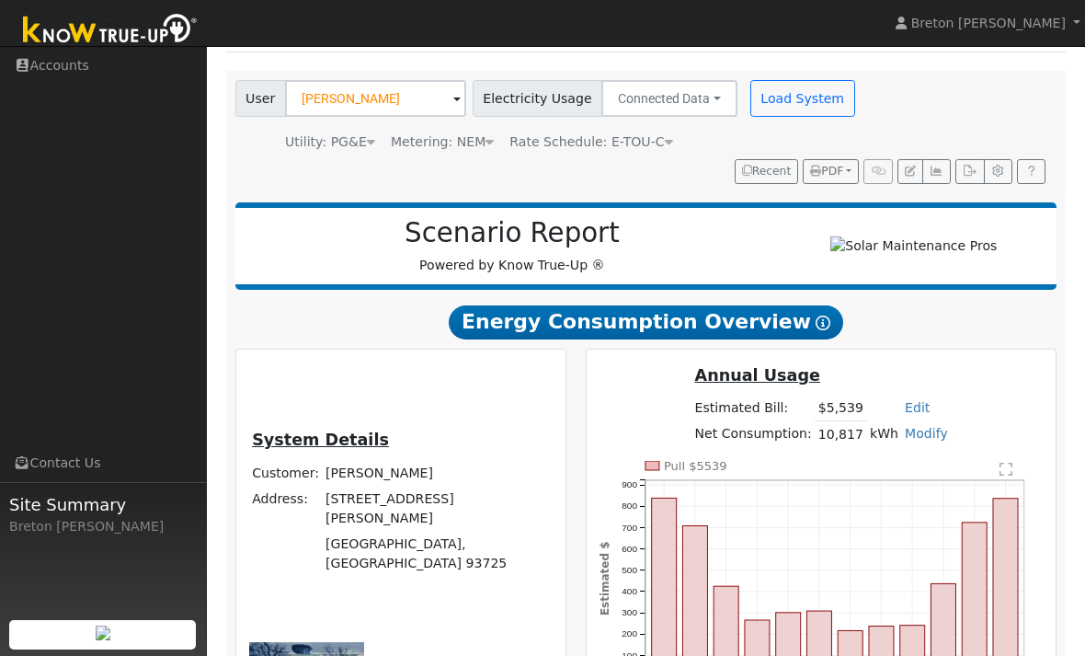
click at [777, 96] on button "Load System" at bounding box center [802, 98] width 105 height 37
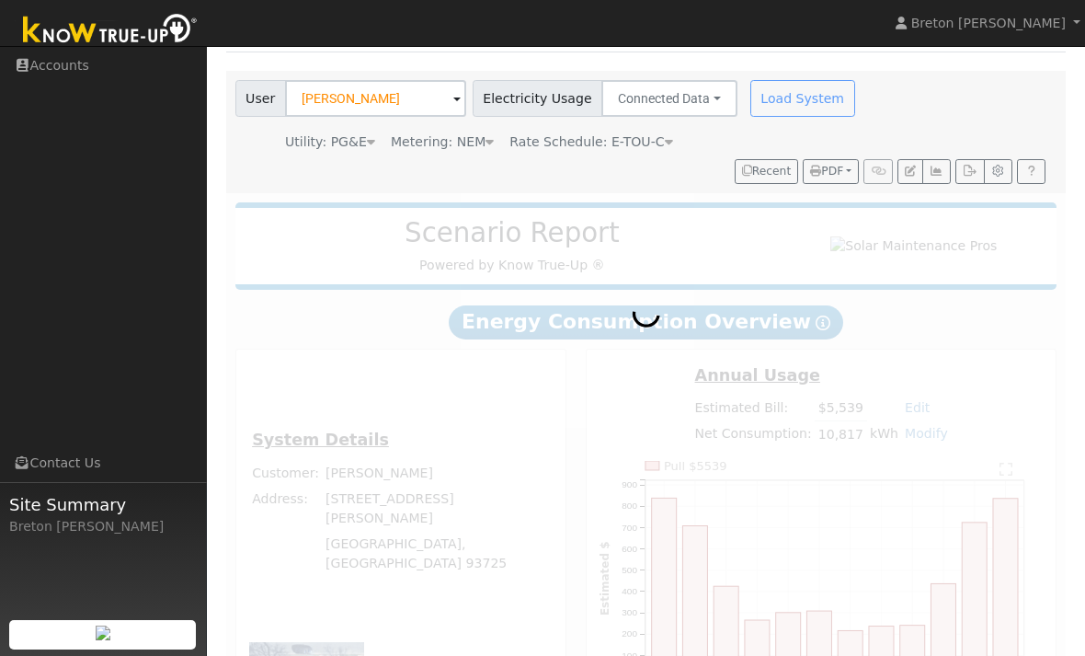
scroll to position [37, 0]
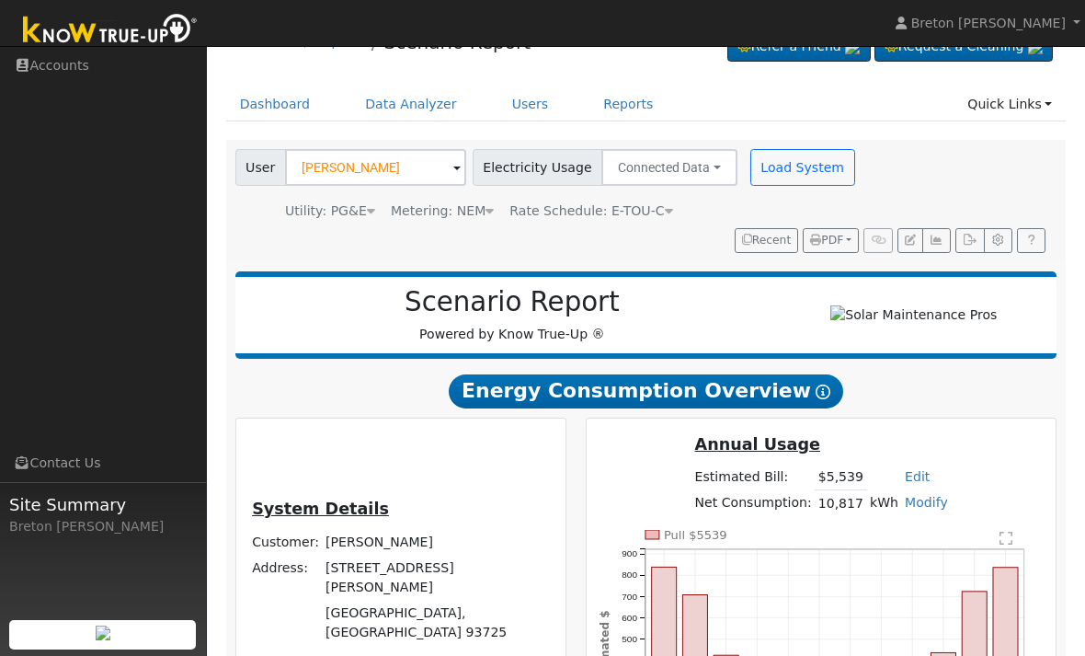
click at [944, 239] on button "button" at bounding box center [936, 241] width 29 height 26
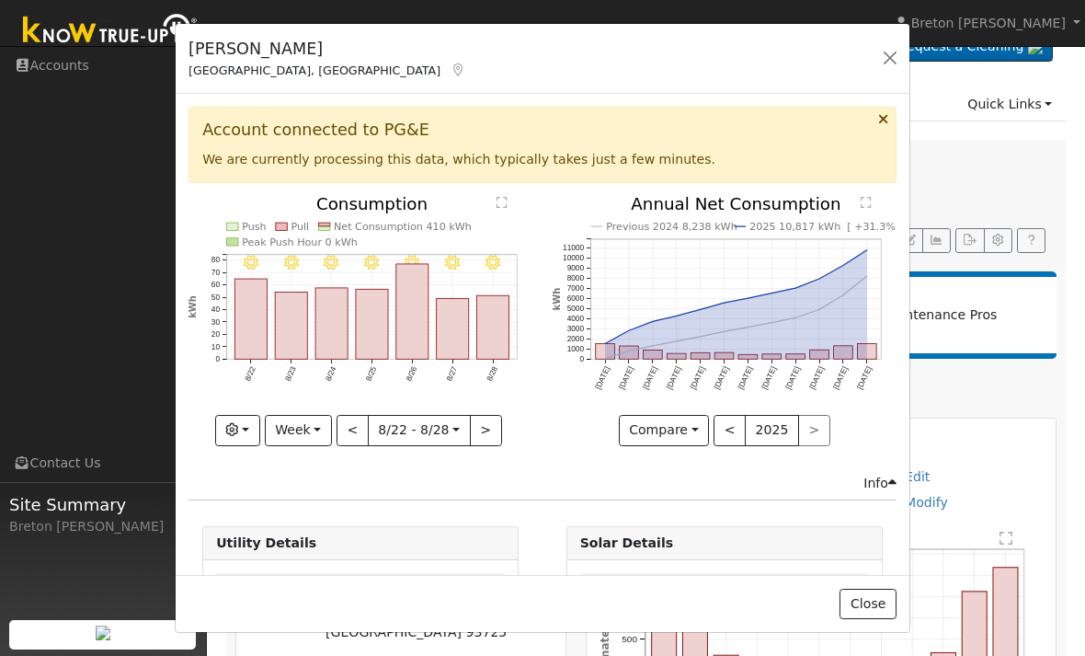
click at [318, 423] on button "Week" at bounding box center [298, 430] width 67 height 31
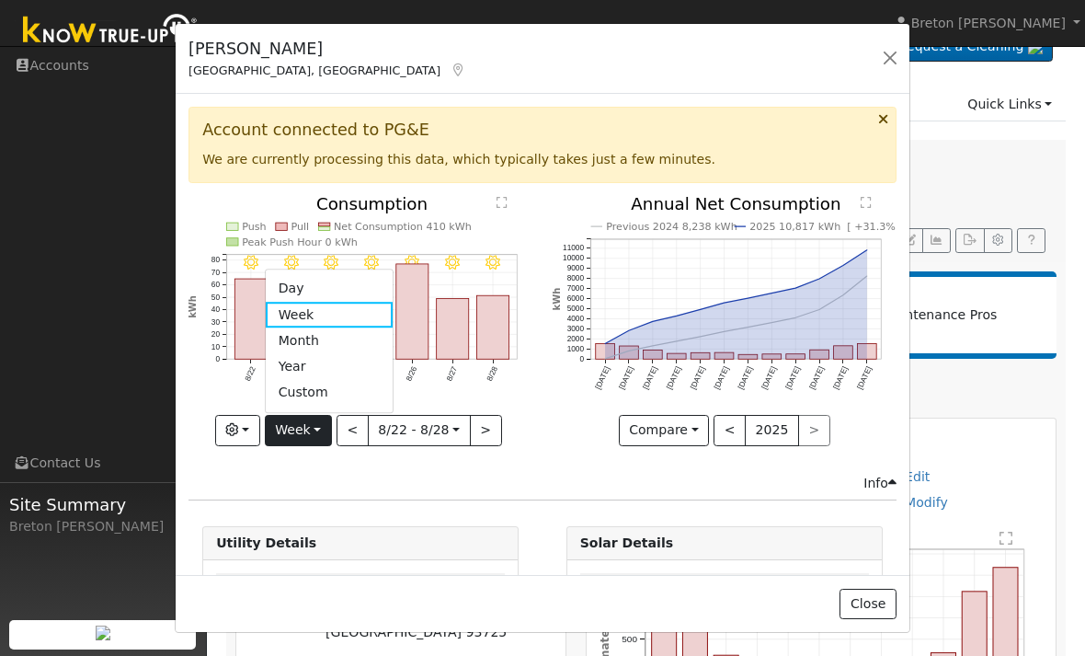
click at [326, 362] on link "Year" at bounding box center [330, 367] width 128 height 26
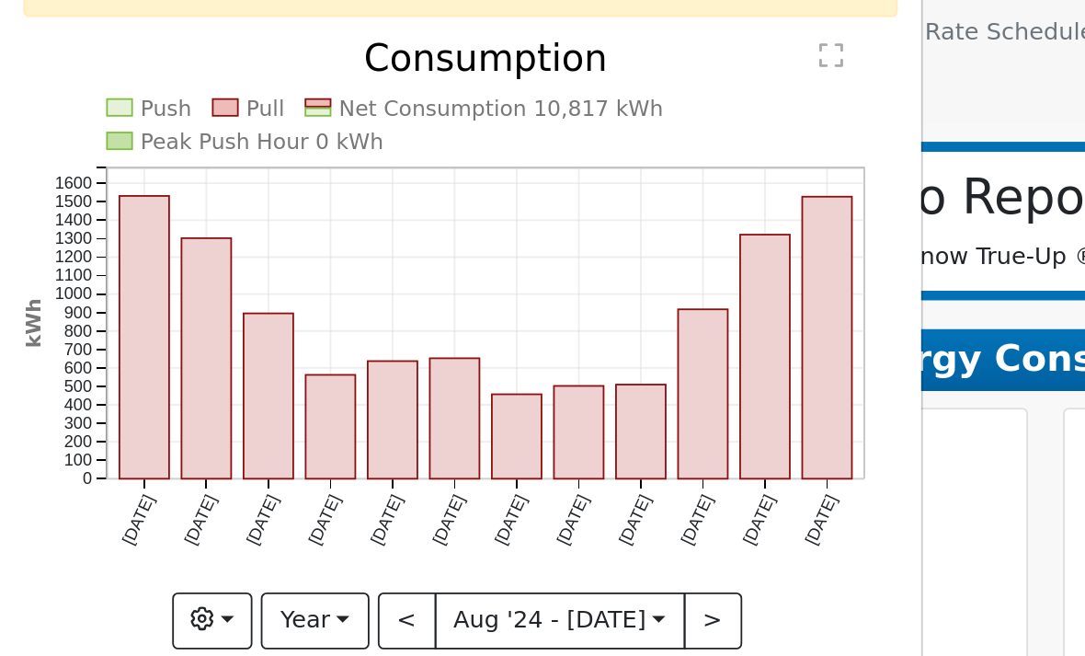
click at [236, 519] on button "<" at bounding box center [225, 534] width 32 height 31
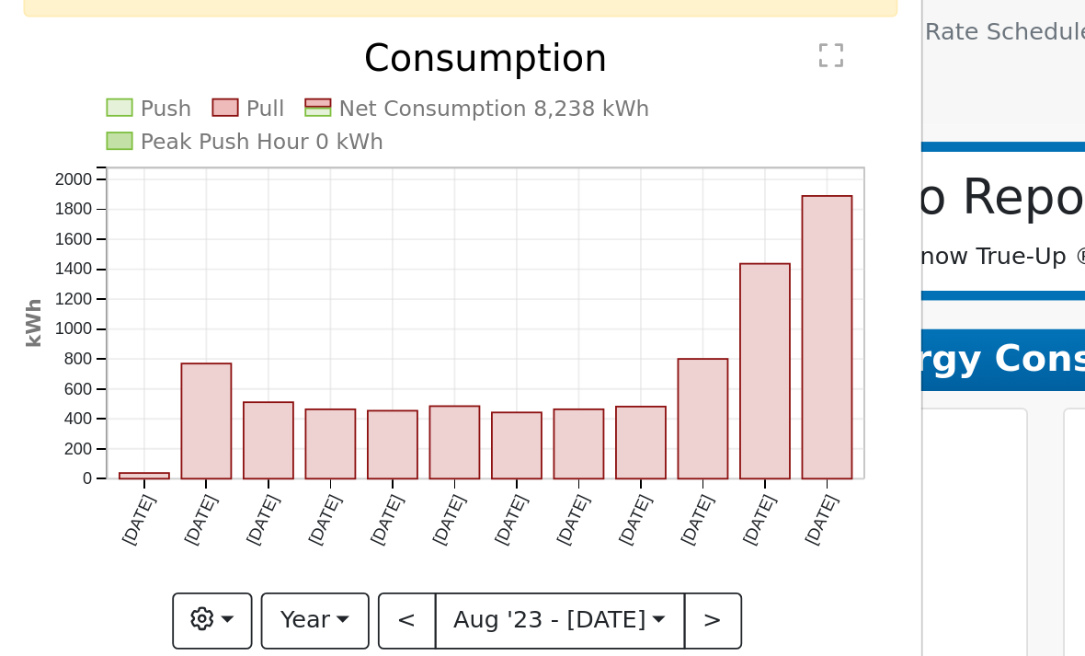
click at [228, 519] on button "<" at bounding box center [225, 534] width 32 height 31
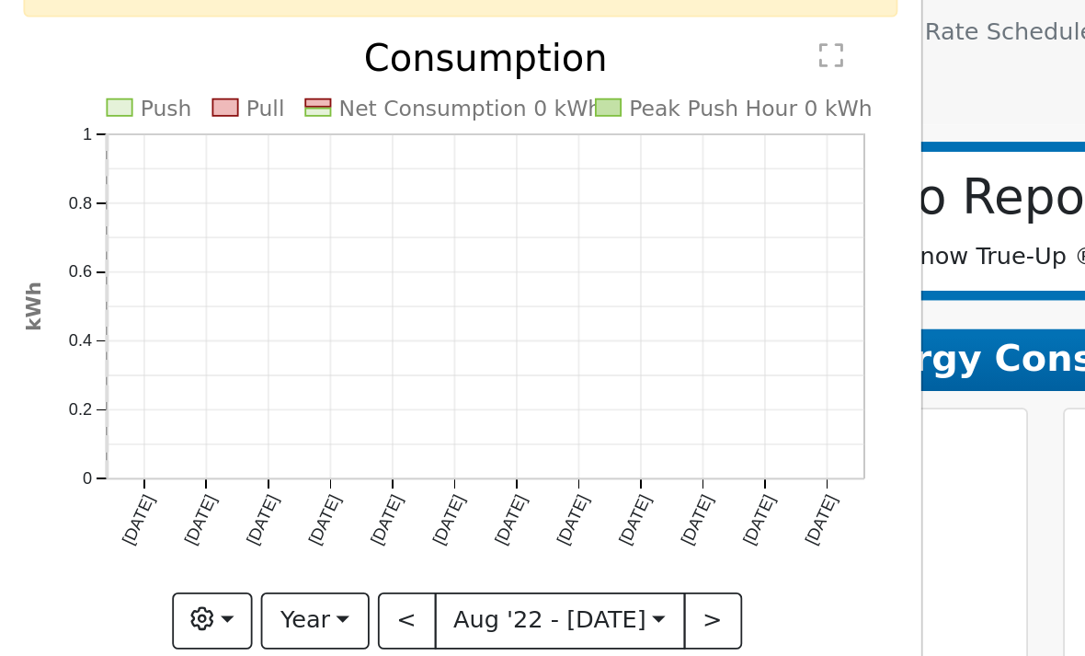
click at [391, 519] on button ">" at bounding box center [393, 534] width 32 height 31
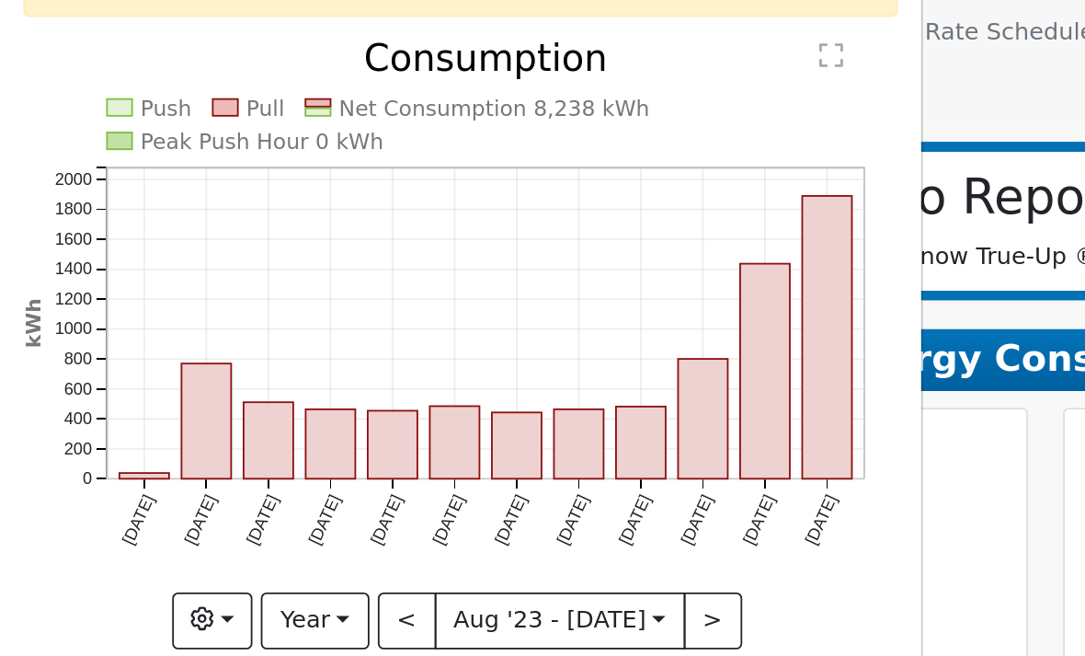
click at [392, 519] on button ">" at bounding box center [393, 534] width 32 height 31
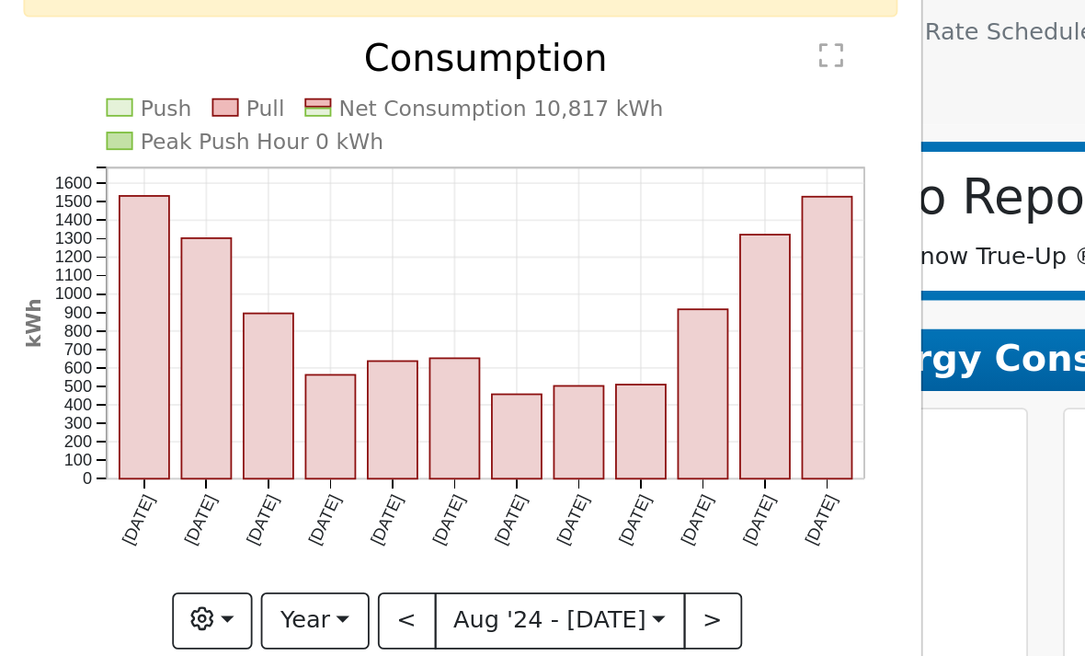
click at [389, 519] on button ">" at bounding box center [393, 534] width 32 height 31
type input "[DATE]"
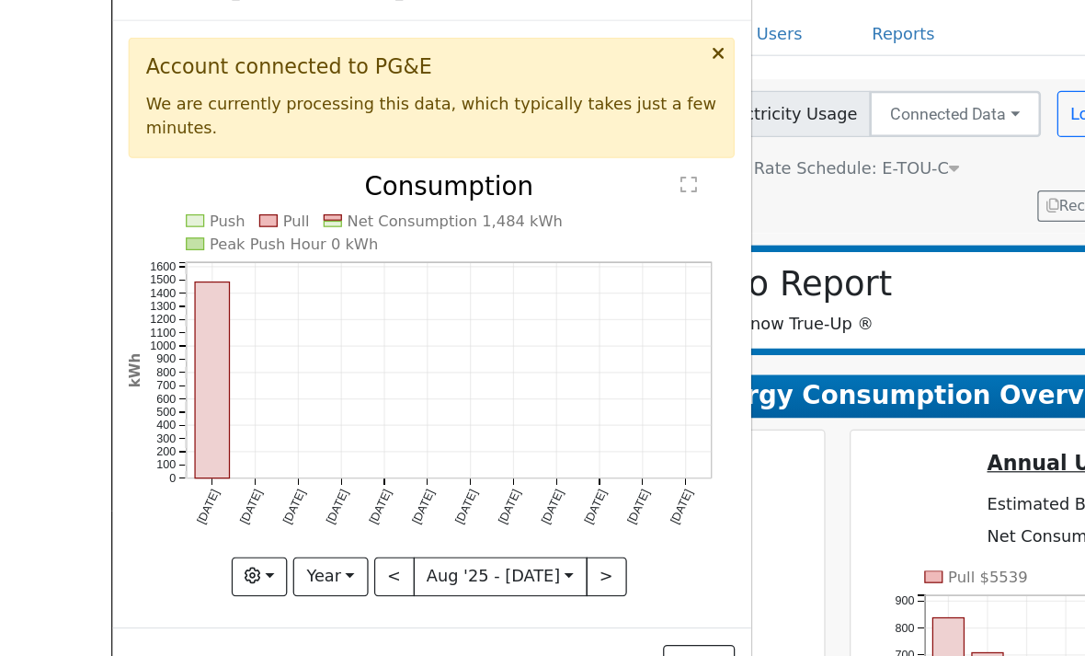
scroll to position [38, 0]
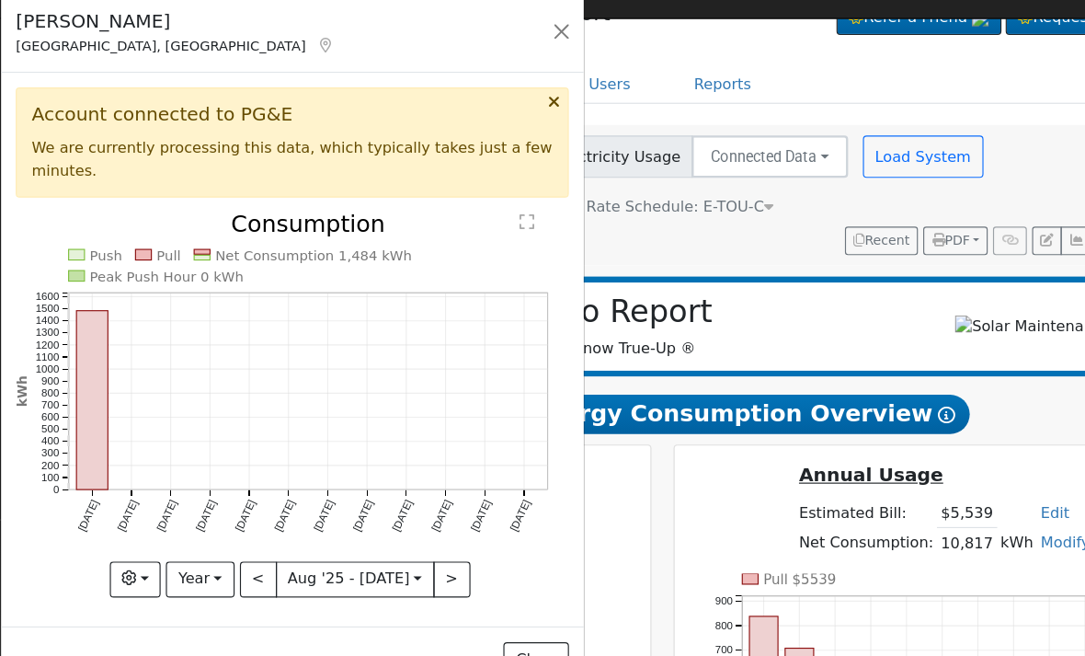
click at [490, 45] on button "button" at bounding box center [488, 58] width 26 height 26
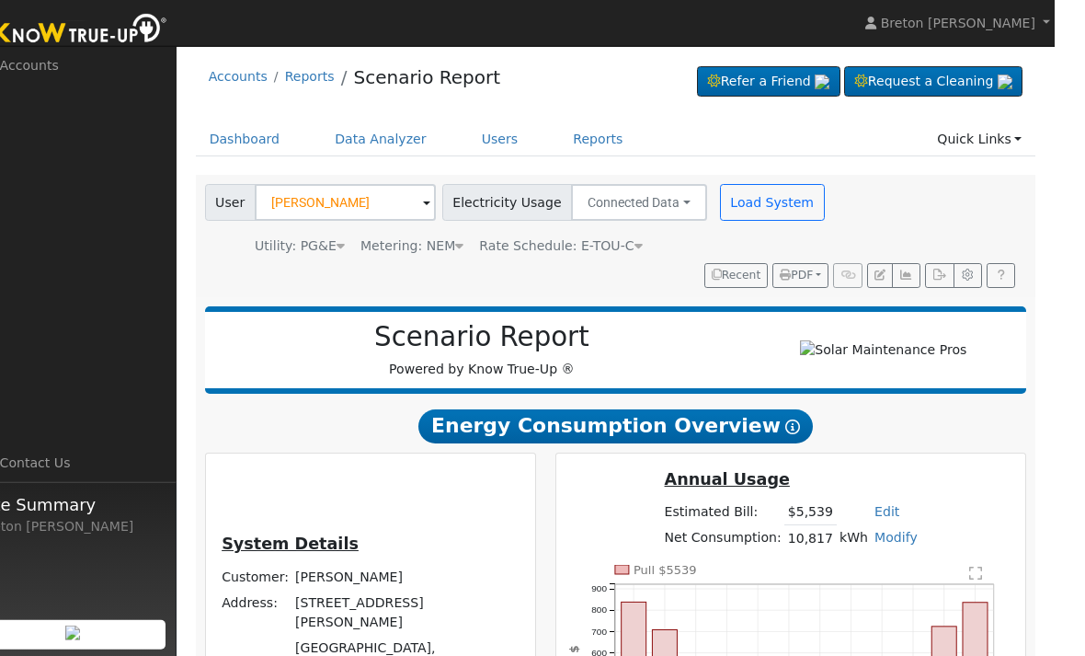
scroll to position [32, 0]
